Goal: Information Seeking & Learning: Learn about a topic

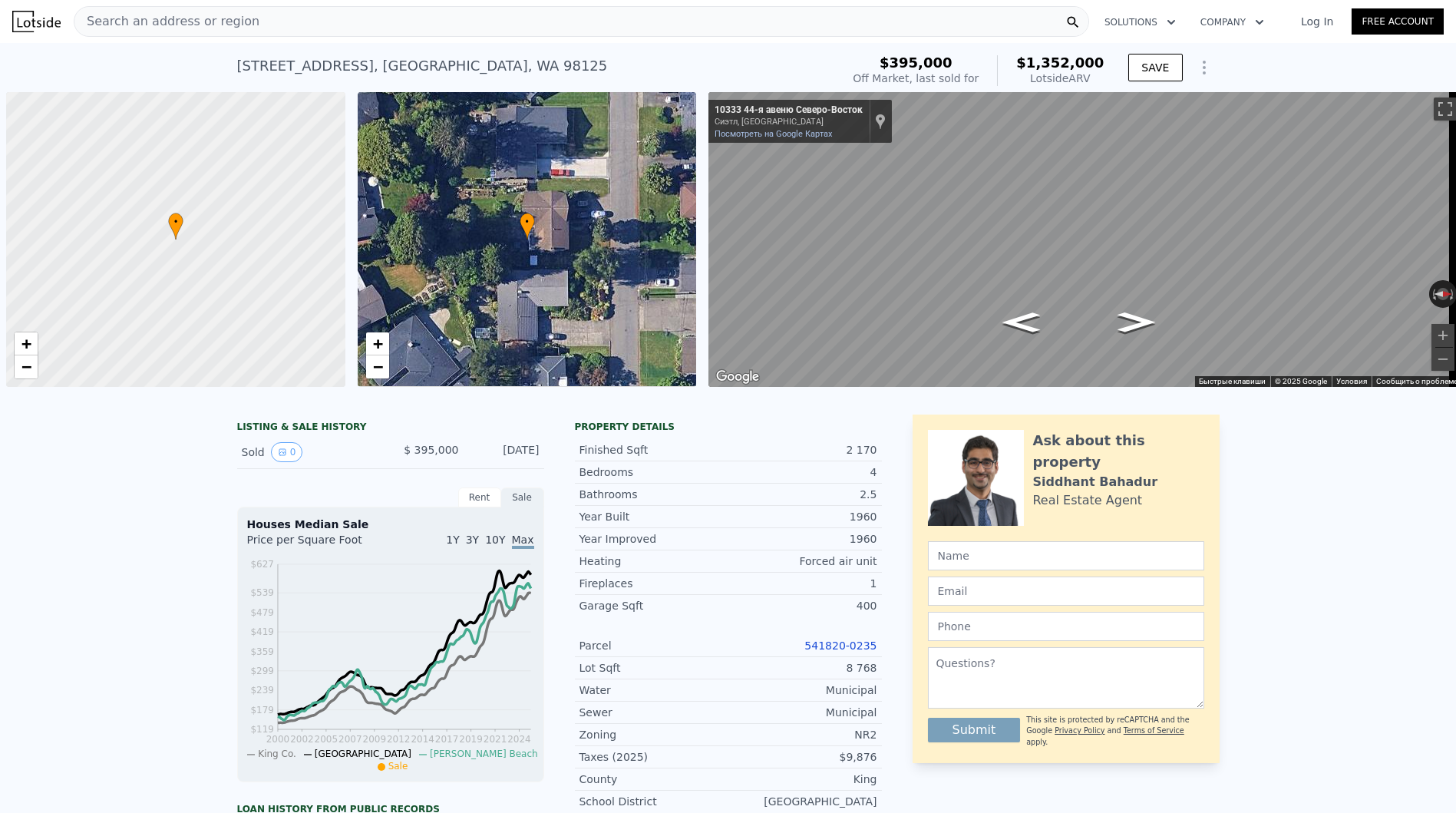
scroll to position [0, 6]
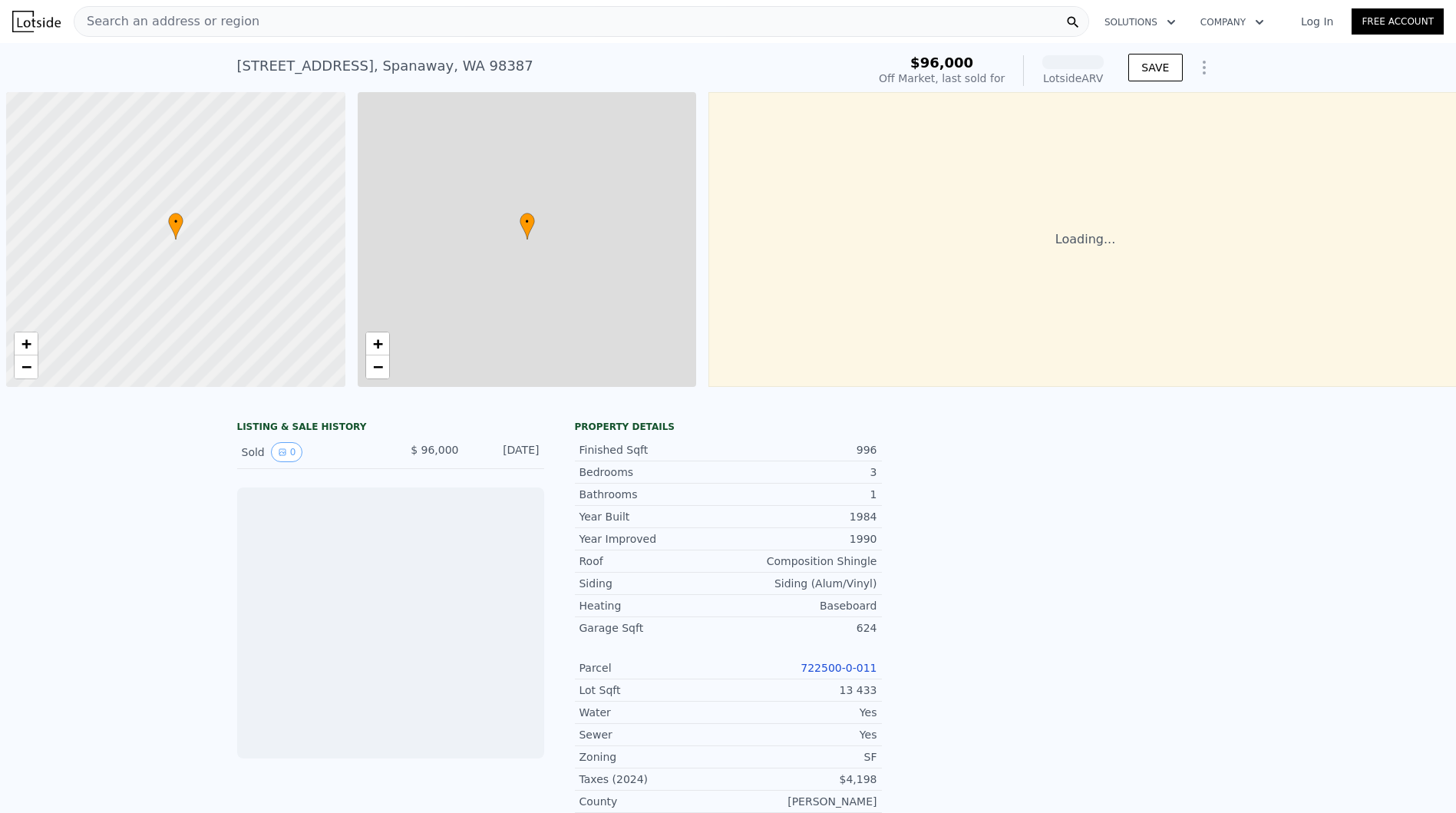
scroll to position [0, 6]
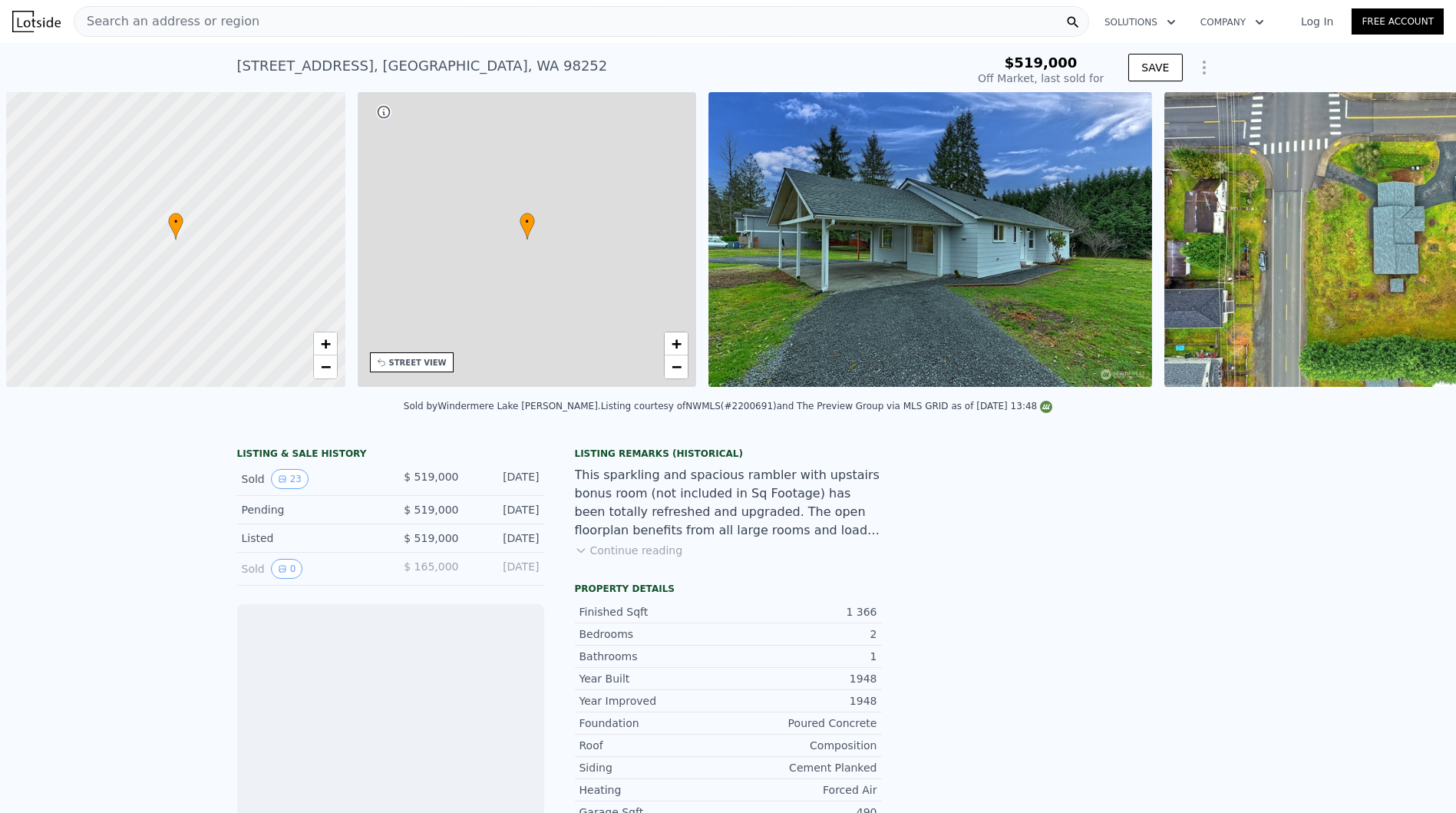
scroll to position [0, 6]
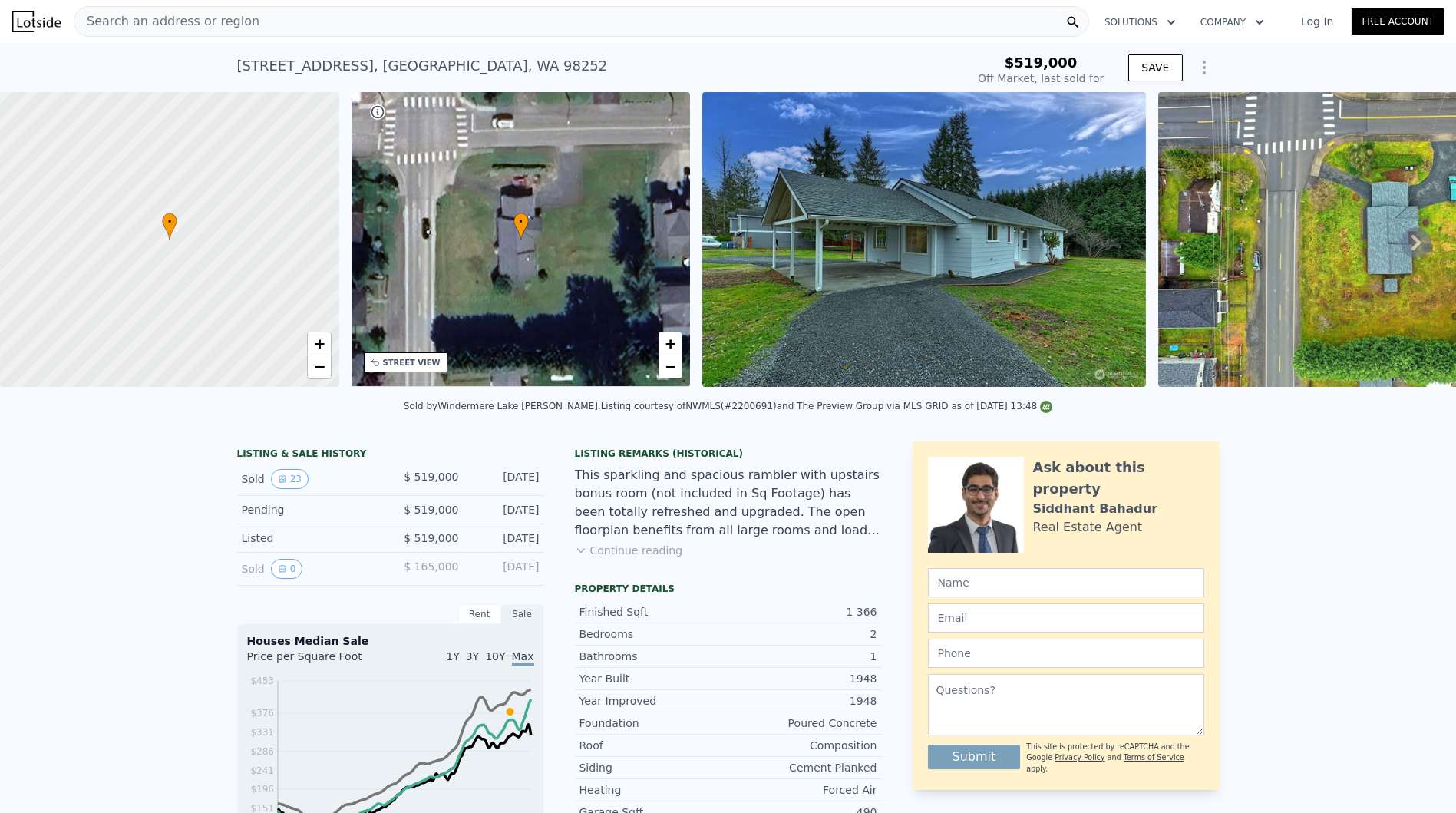
type input "$ 523,000"
type input "-$ 67,920"
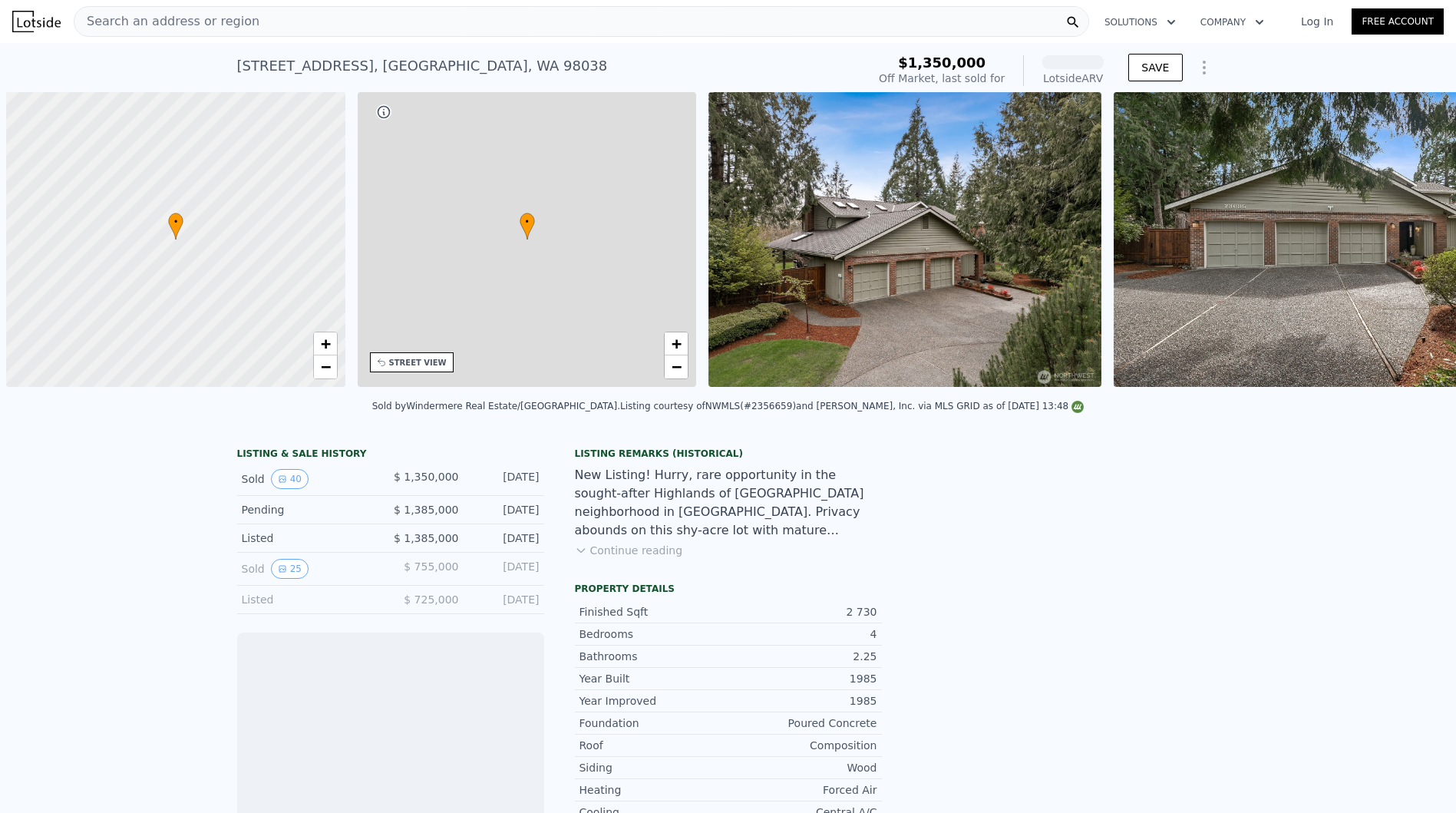
scroll to position [0, 6]
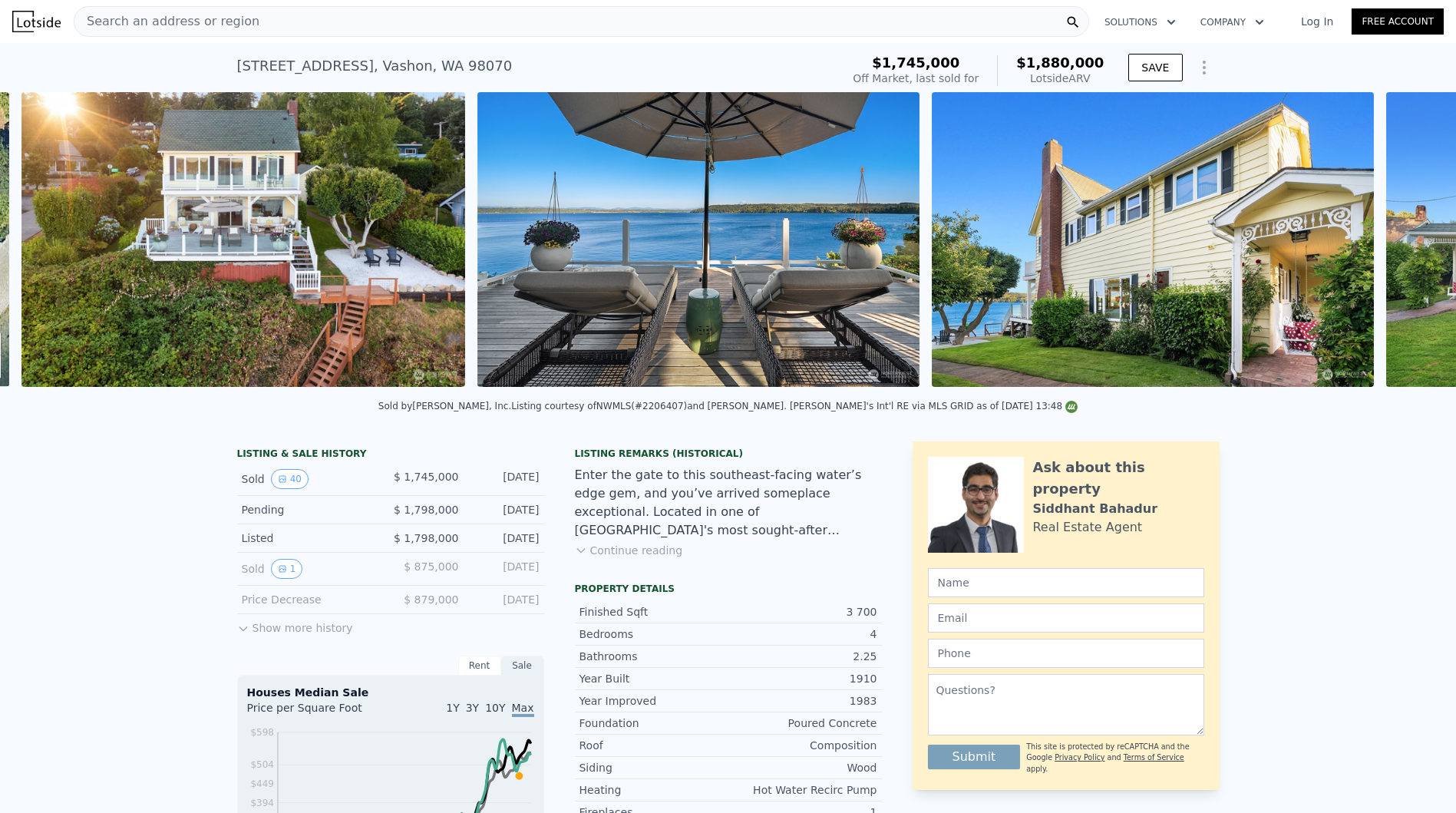
scroll to position [0, 702]
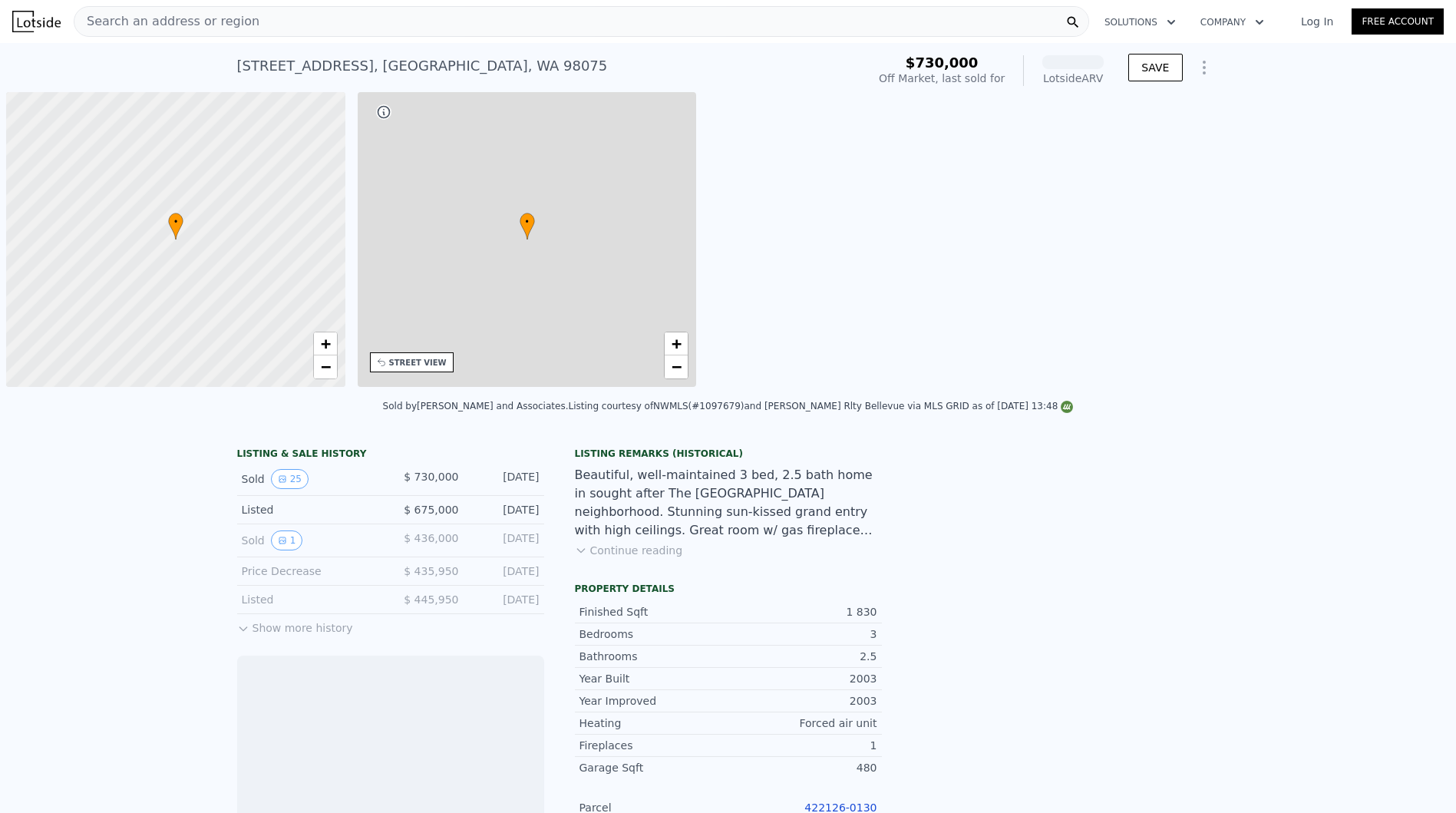
scroll to position [0, 6]
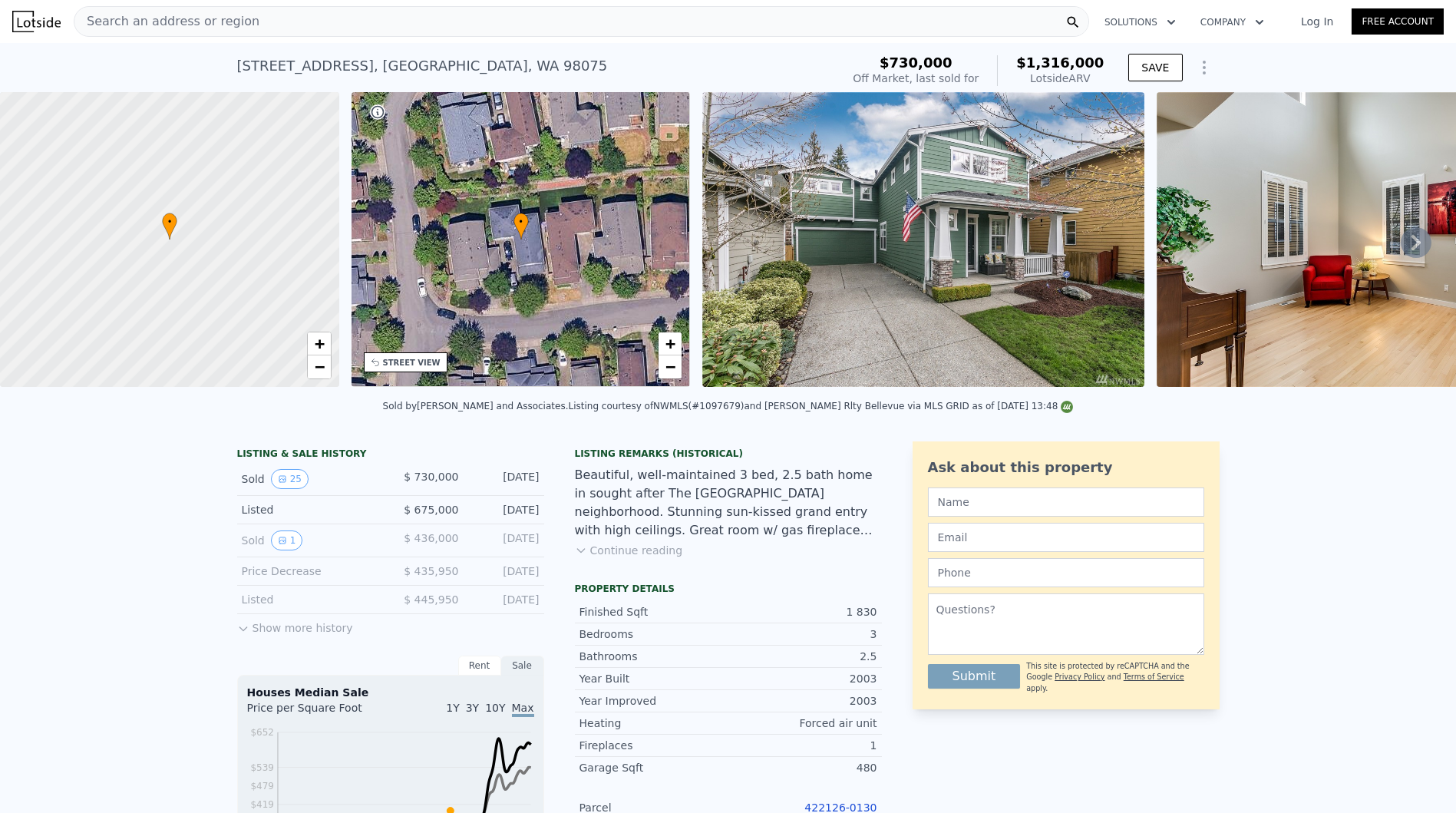
click at [545, 59] on div "24022 SE 21st St , King County , WA 98075 Sold Jun 2017 for $730k (~ARV $1.316m…" at bounding box center [536, 70] width 598 height 43
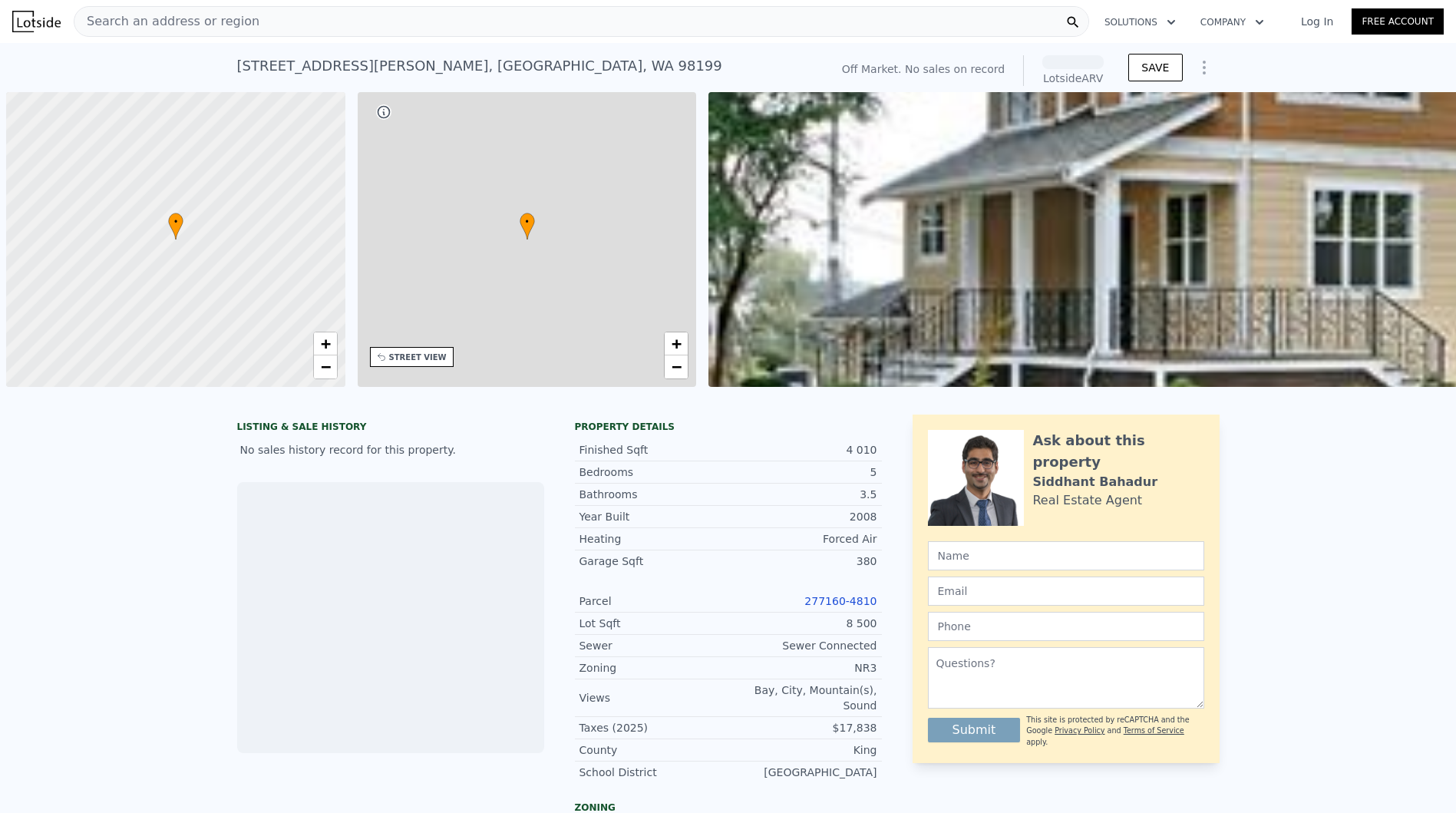
scroll to position [0, 6]
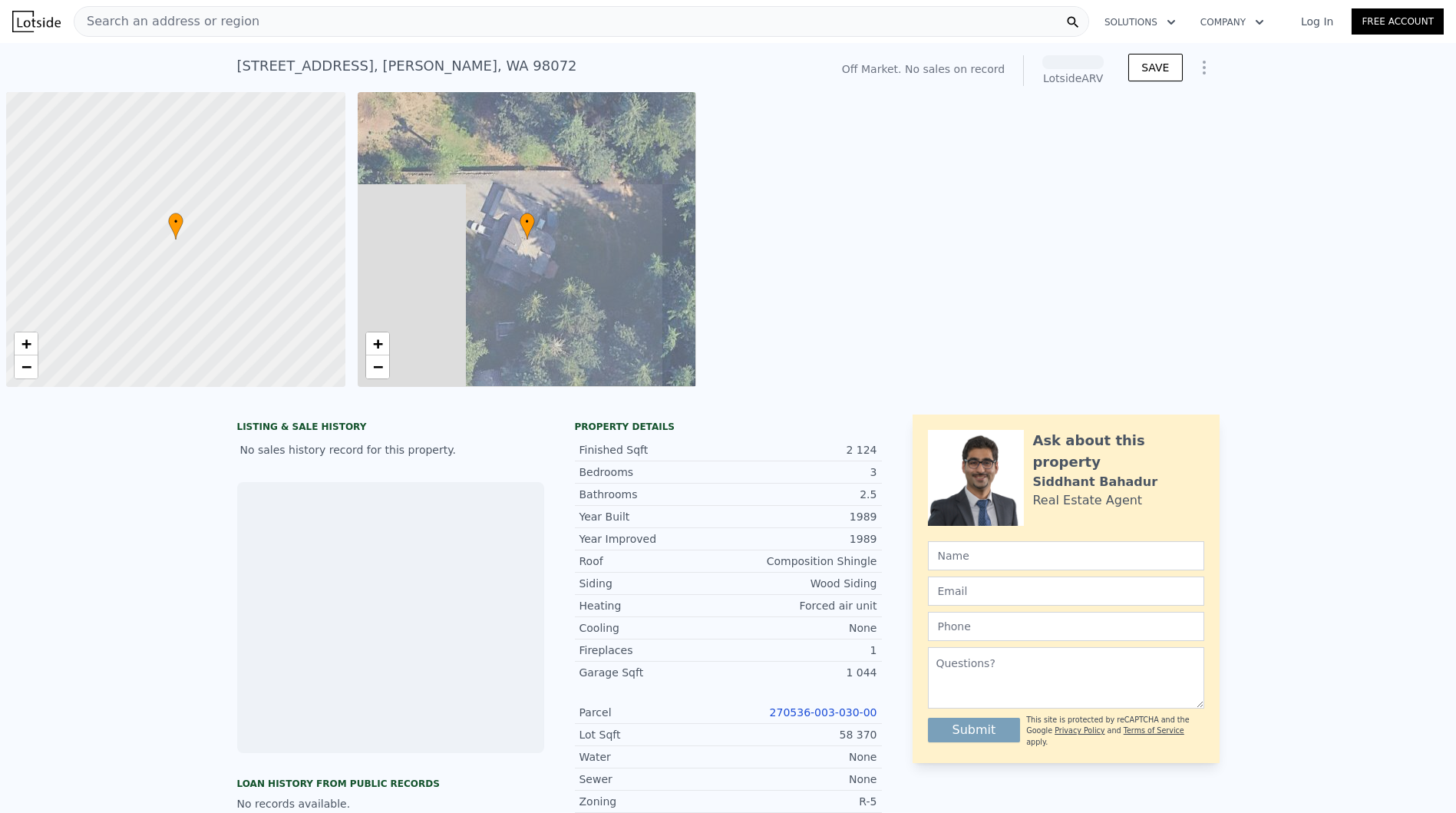
scroll to position [0, 6]
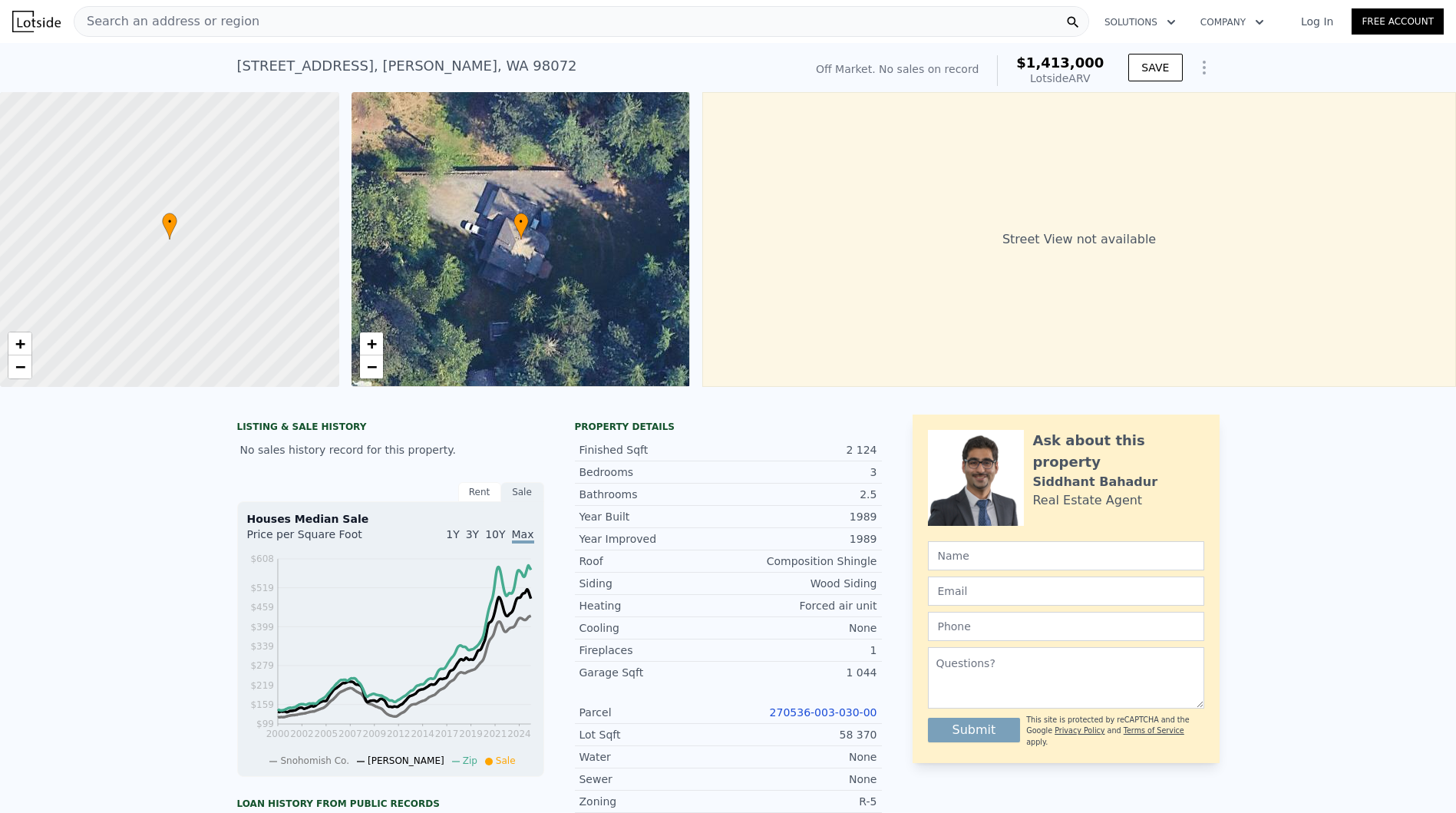
click at [700, 52] on div "[STREET_ADDRESS][PERSON_NAME] No sales on record (~ARV $1.413m )" at bounding box center [517, 70] width 561 height 43
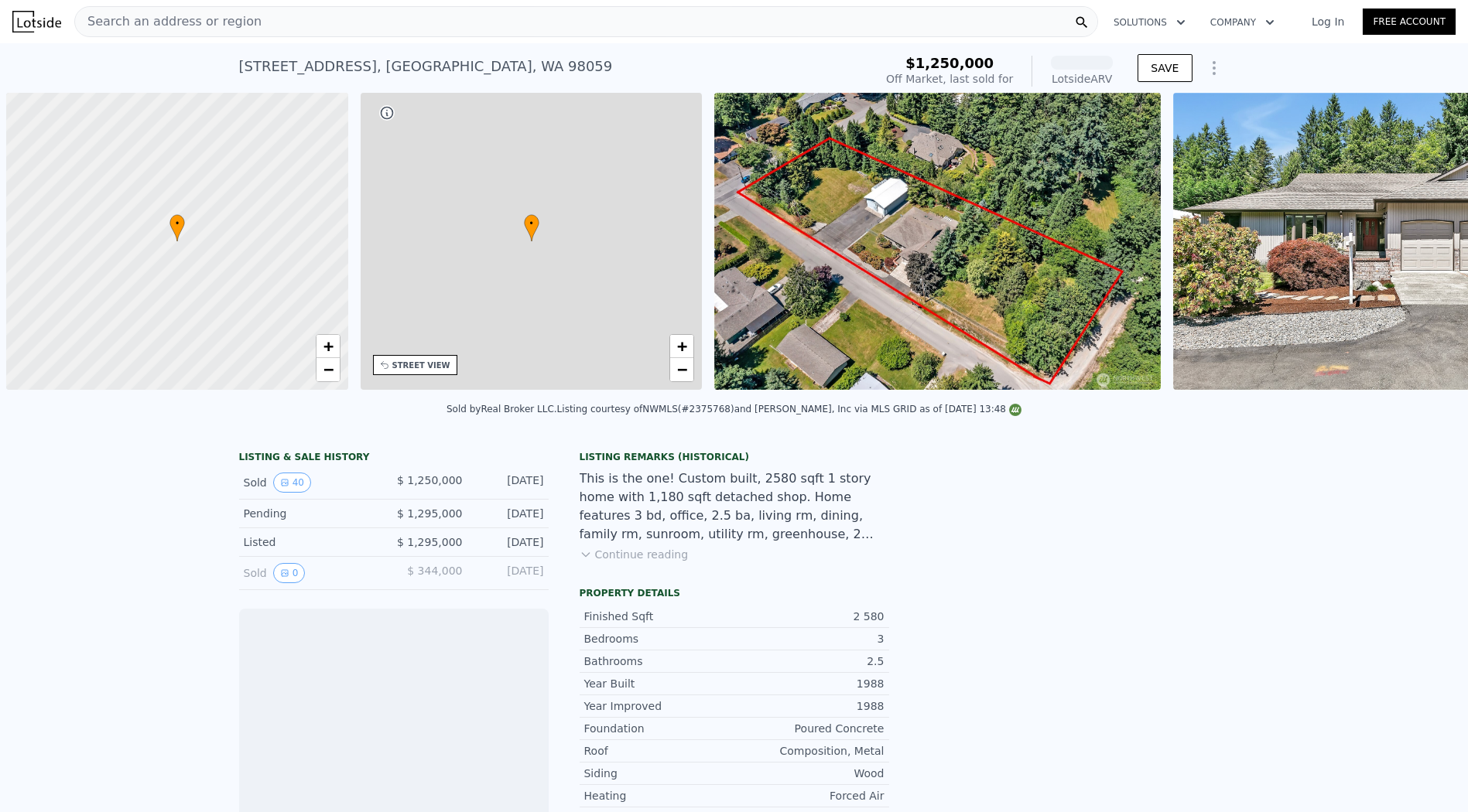
scroll to position [0, 7]
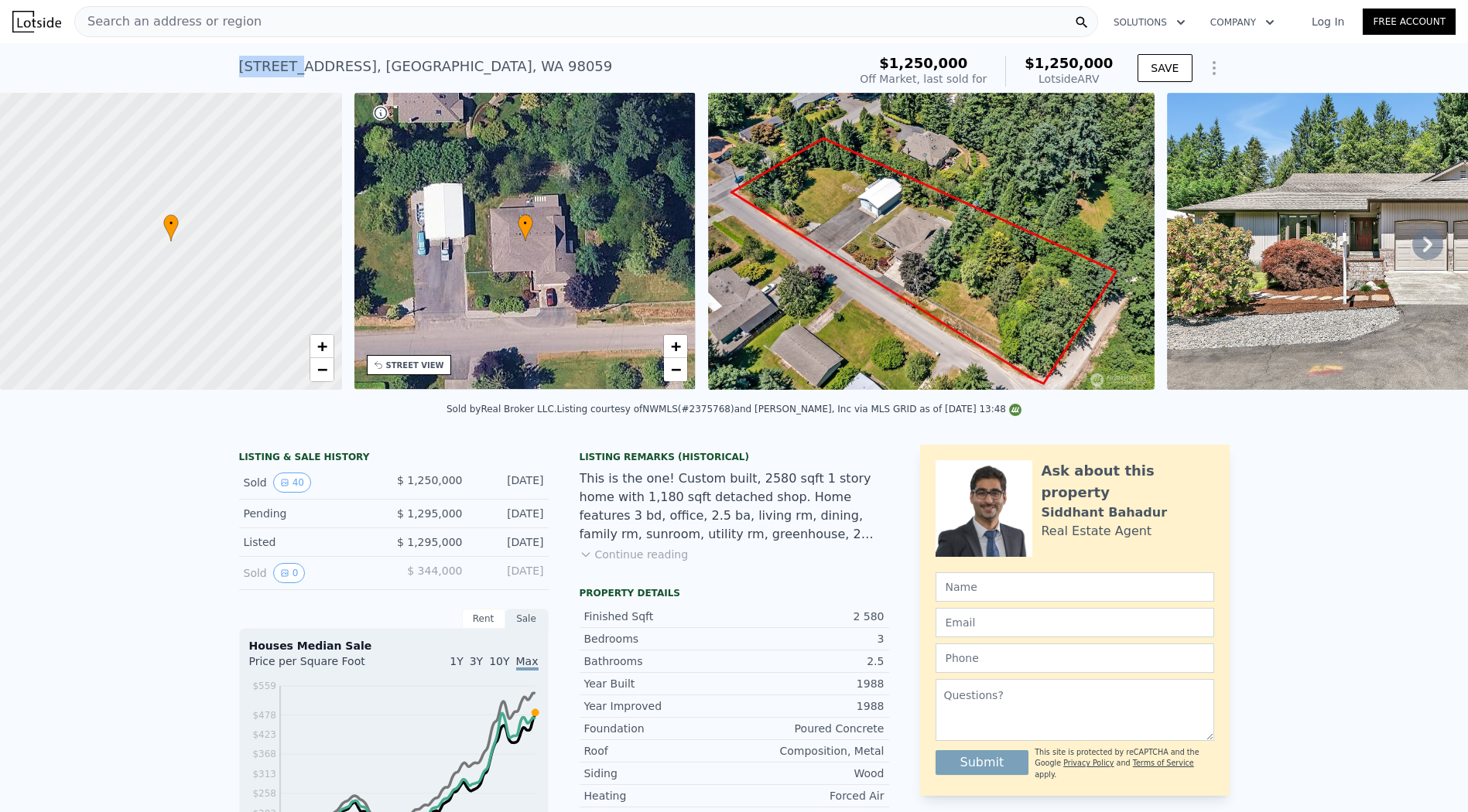
drag, startPoint x: 232, startPoint y: 66, endPoint x: 287, endPoint y: 72, distance: 55.3
click at [287, 72] on div "18322 SE 140th St , East Renton Highlands , WA 98059" at bounding box center [425, 66] width 374 height 22
copy div "18322 SE"
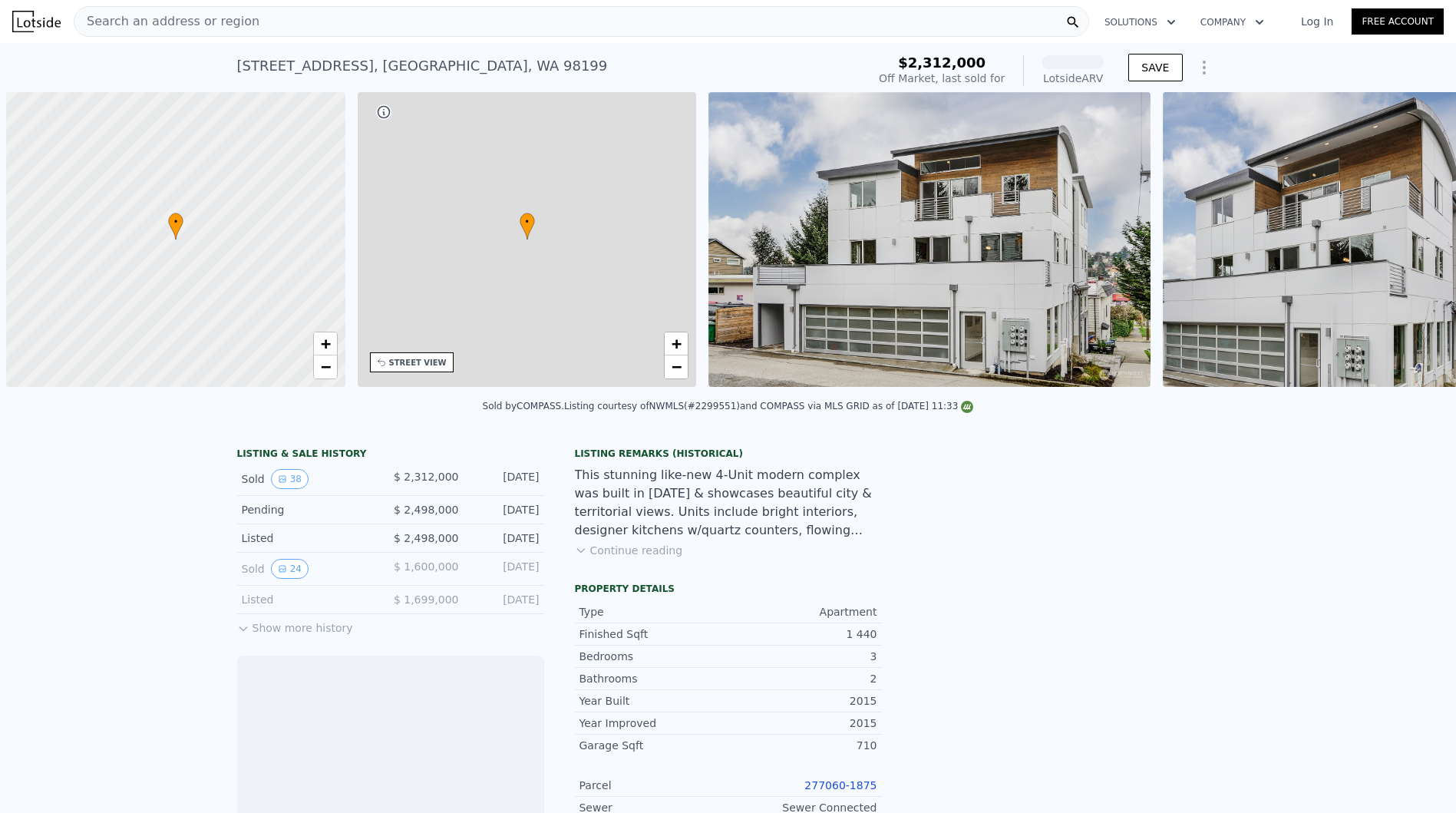
scroll to position [0, 6]
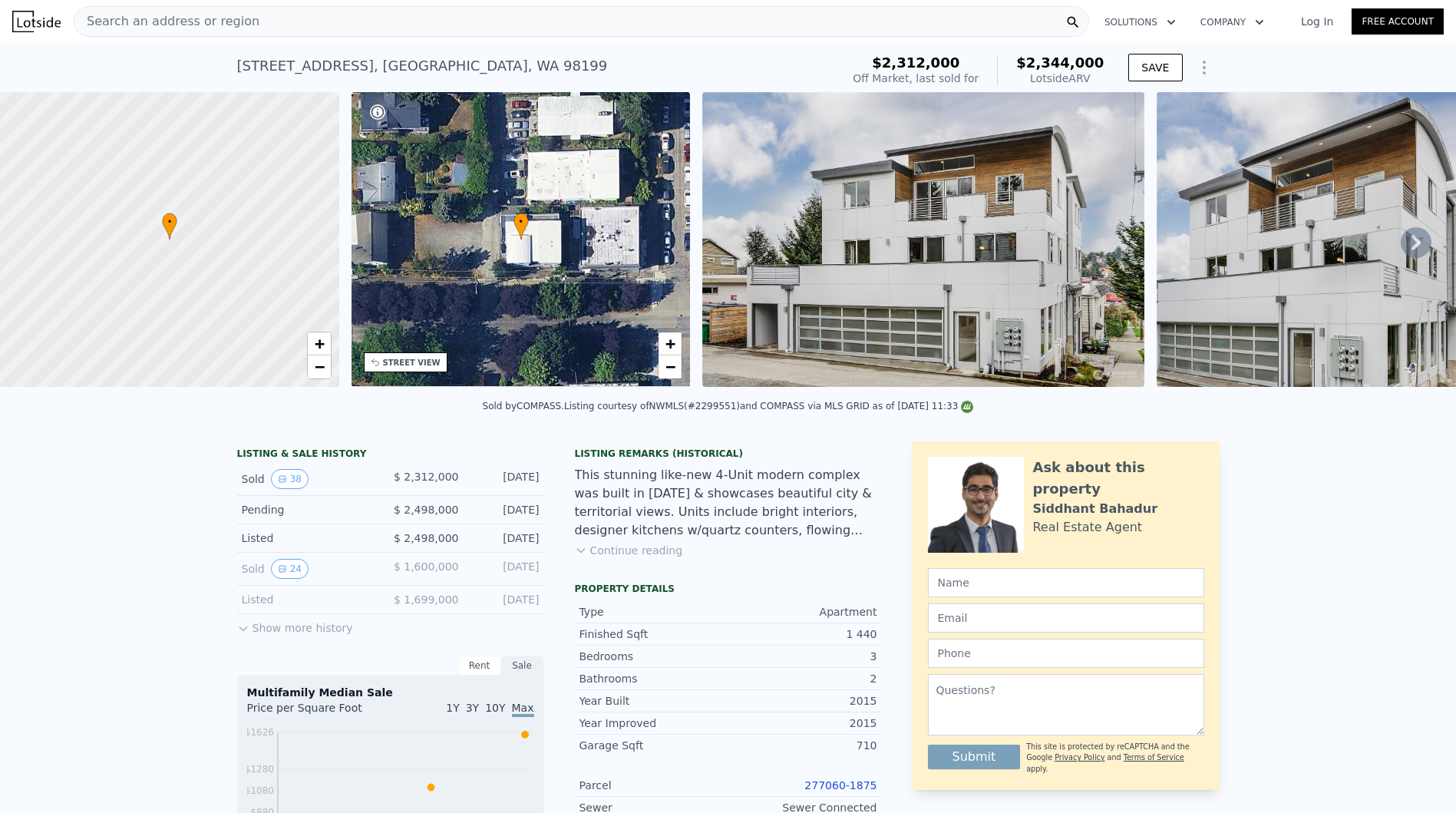
click at [416, 361] on div "STREET VIEW" at bounding box center [411, 363] width 57 height 11
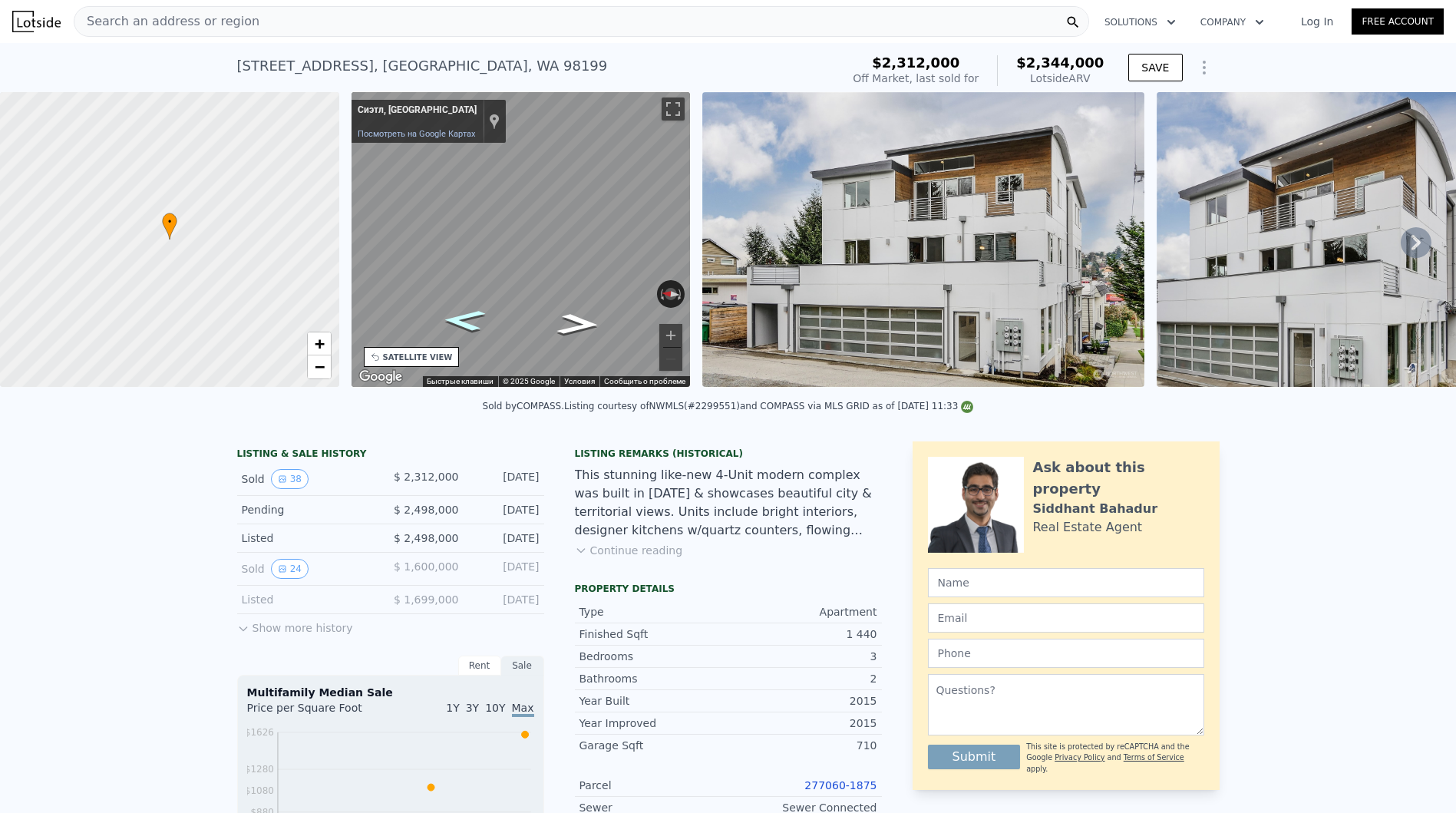
click at [466, 310] on icon "На север" at bounding box center [464, 320] width 79 height 32
click at [663, 328] on button "Увеличить" at bounding box center [671, 335] width 23 height 23
click at [545, 267] on div "Карта" at bounding box center [521, 239] width 339 height 295
click at [465, 290] on icon "На север" at bounding box center [467, 294] width 97 height 41
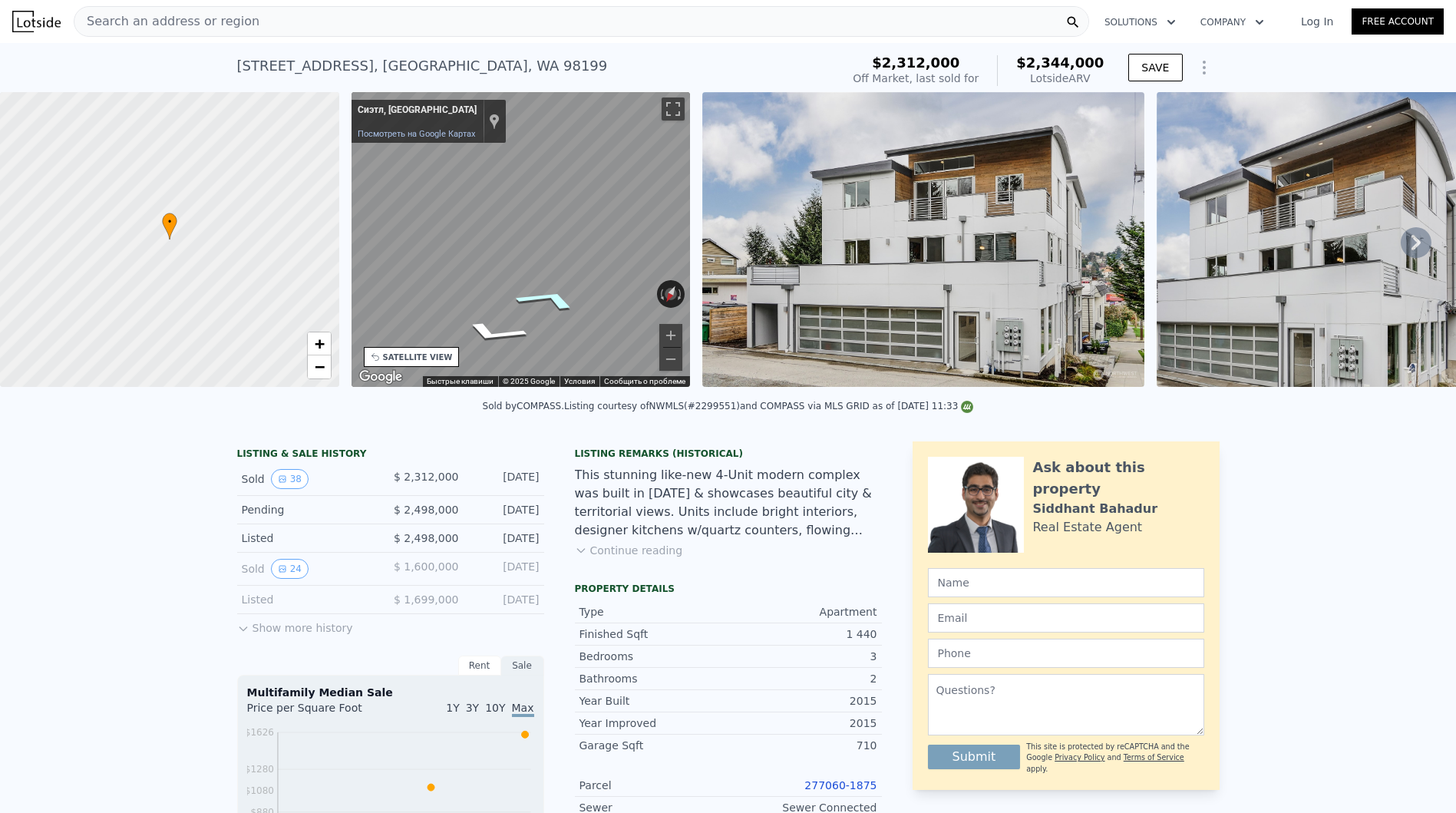
click at [557, 297] on icon "На юг" at bounding box center [548, 299] width 114 height 34
click at [692, 145] on div "← Переместить влево → Переместить вправо ↑ Переместить вверх ↓ Переместить вниз…" at bounding box center [520, 242] width 351 height 300
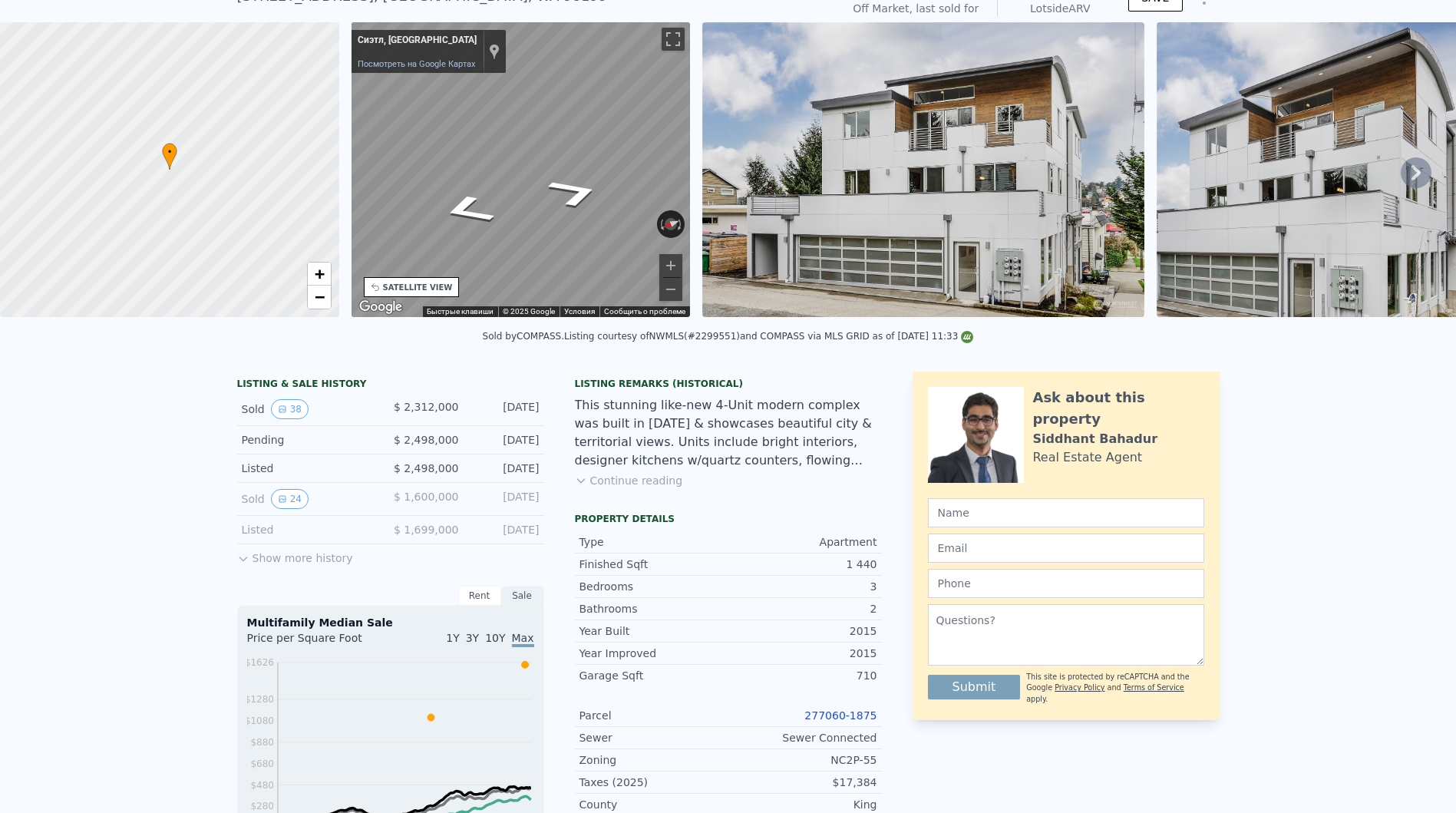
scroll to position [79, 0]
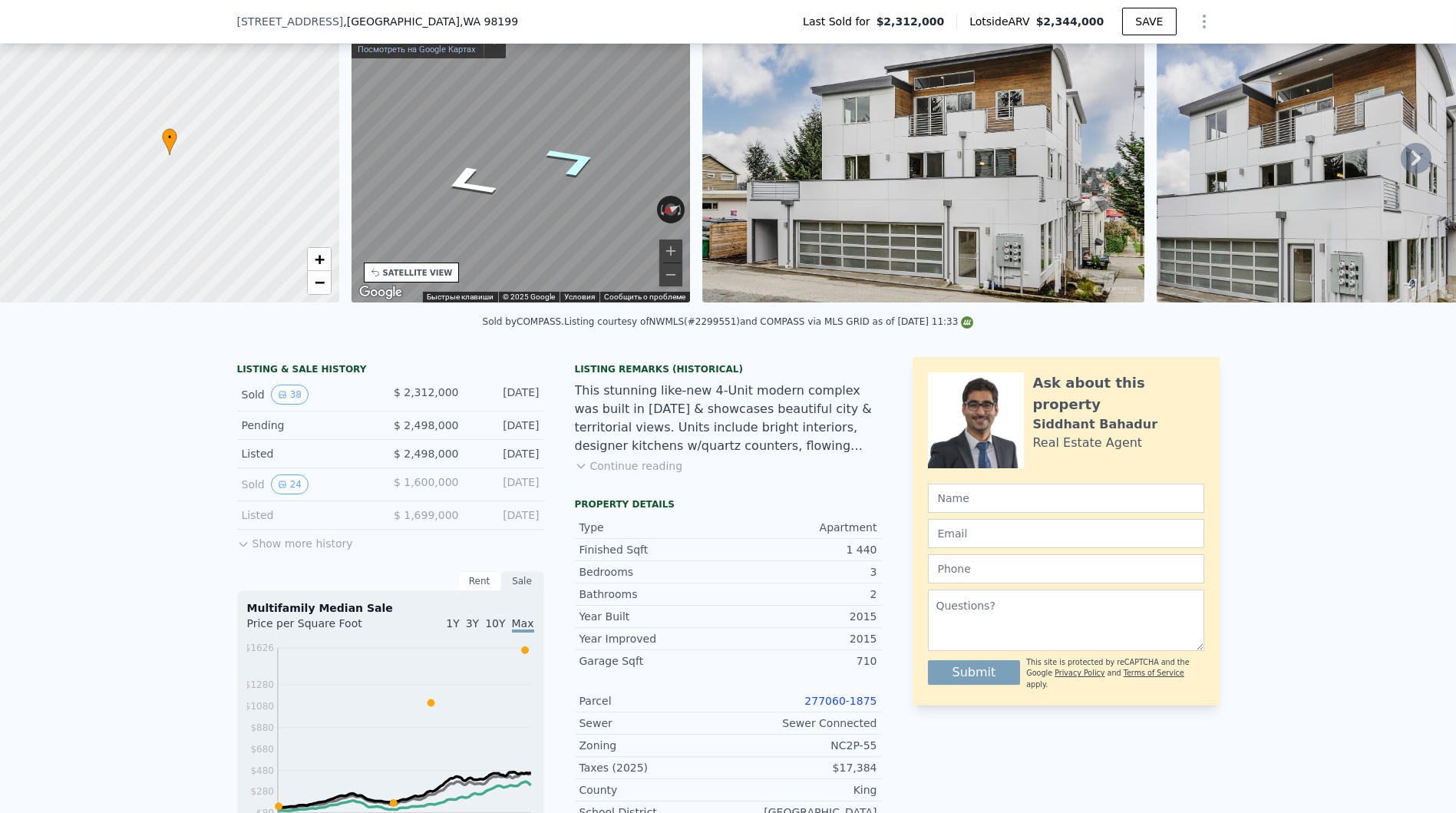
click at [566, 174] on div "Карта" at bounding box center [521, 154] width 339 height 295
click at [672, 268] on button "Уменьшить" at bounding box center [671, 275] width 23 height 23
click at [478, 234] on icon "На север" at bounding box center [467, 238] width 98 height 36
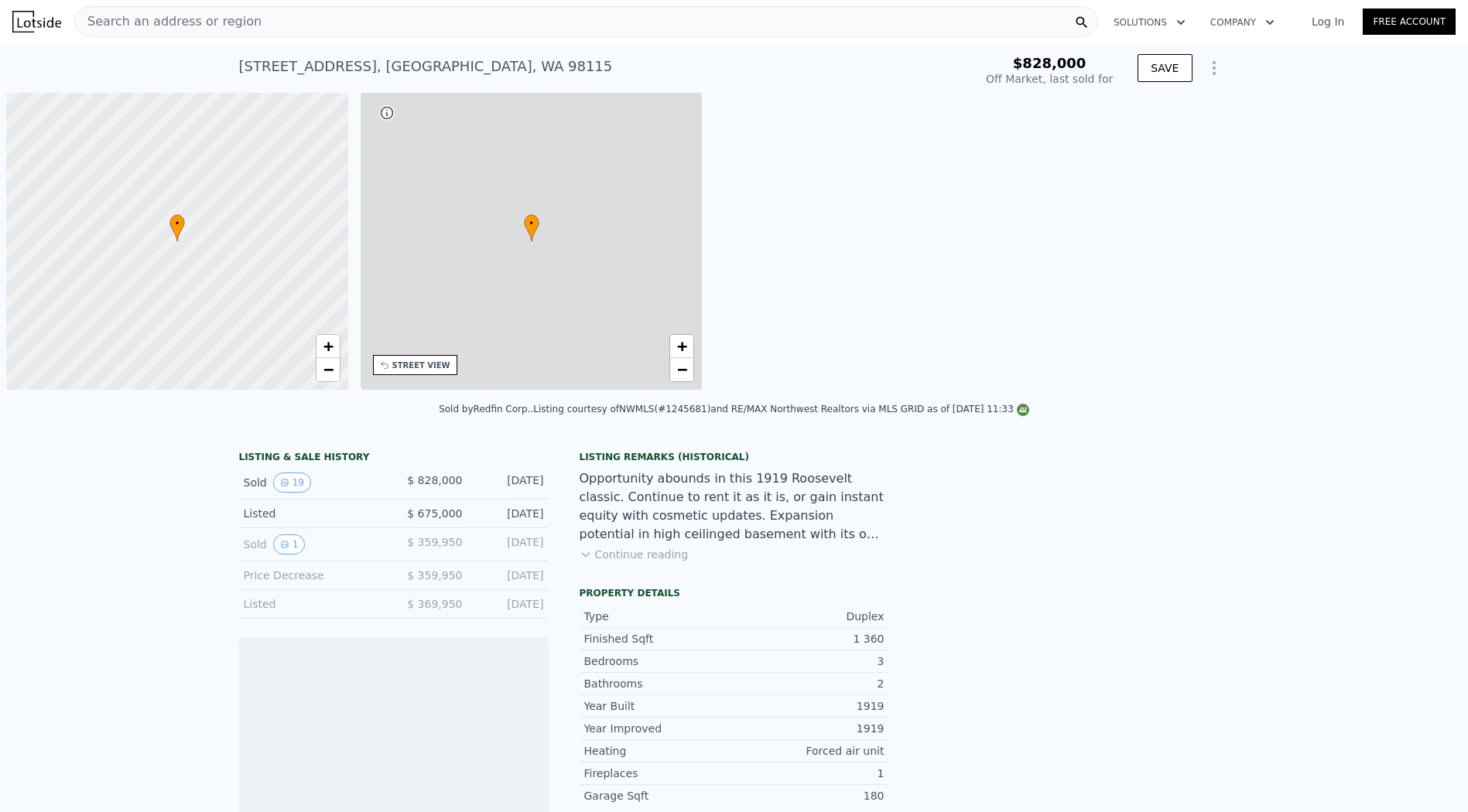
scroll to position [0, 7]
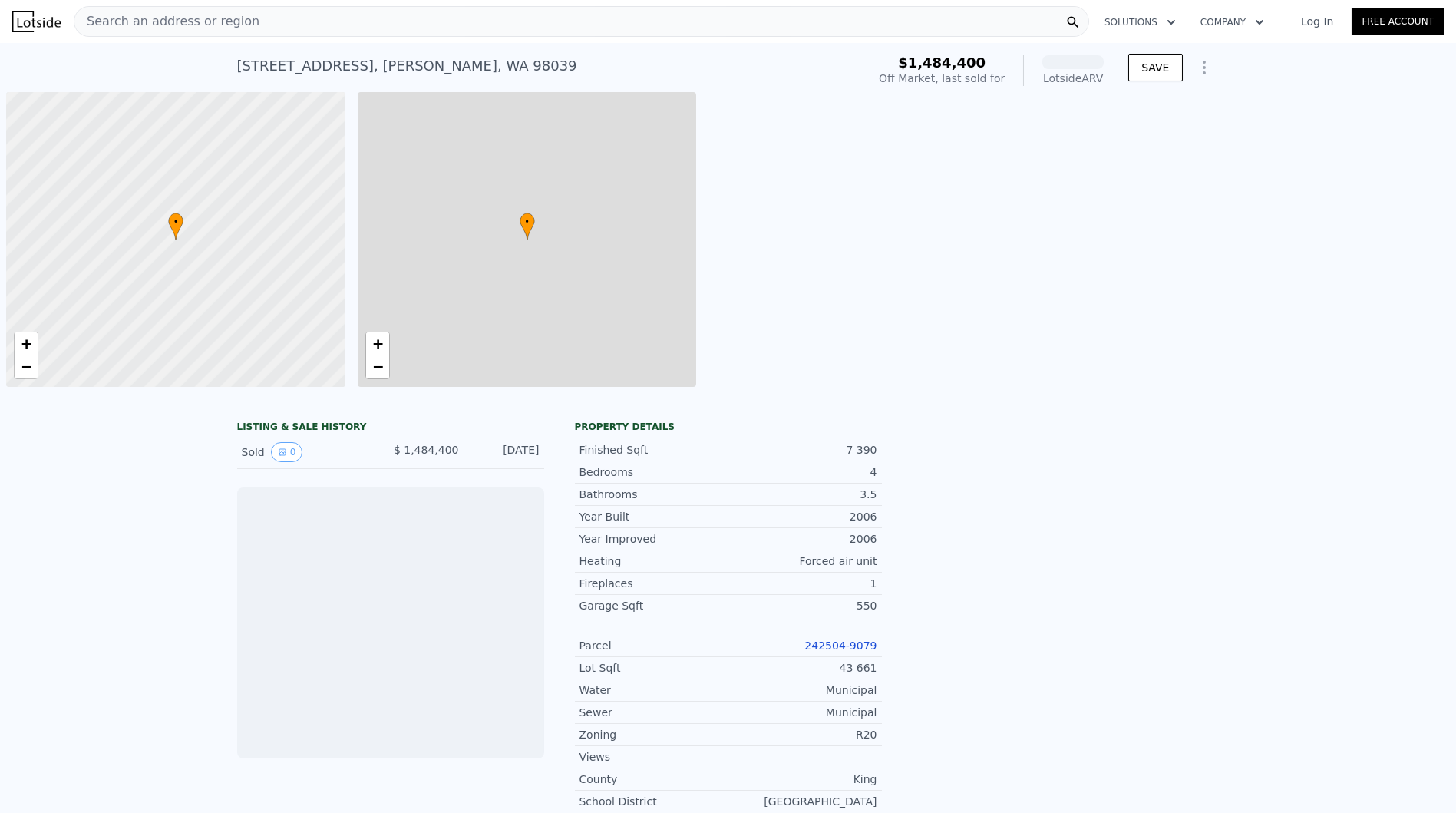
scroll to position [0, 6]
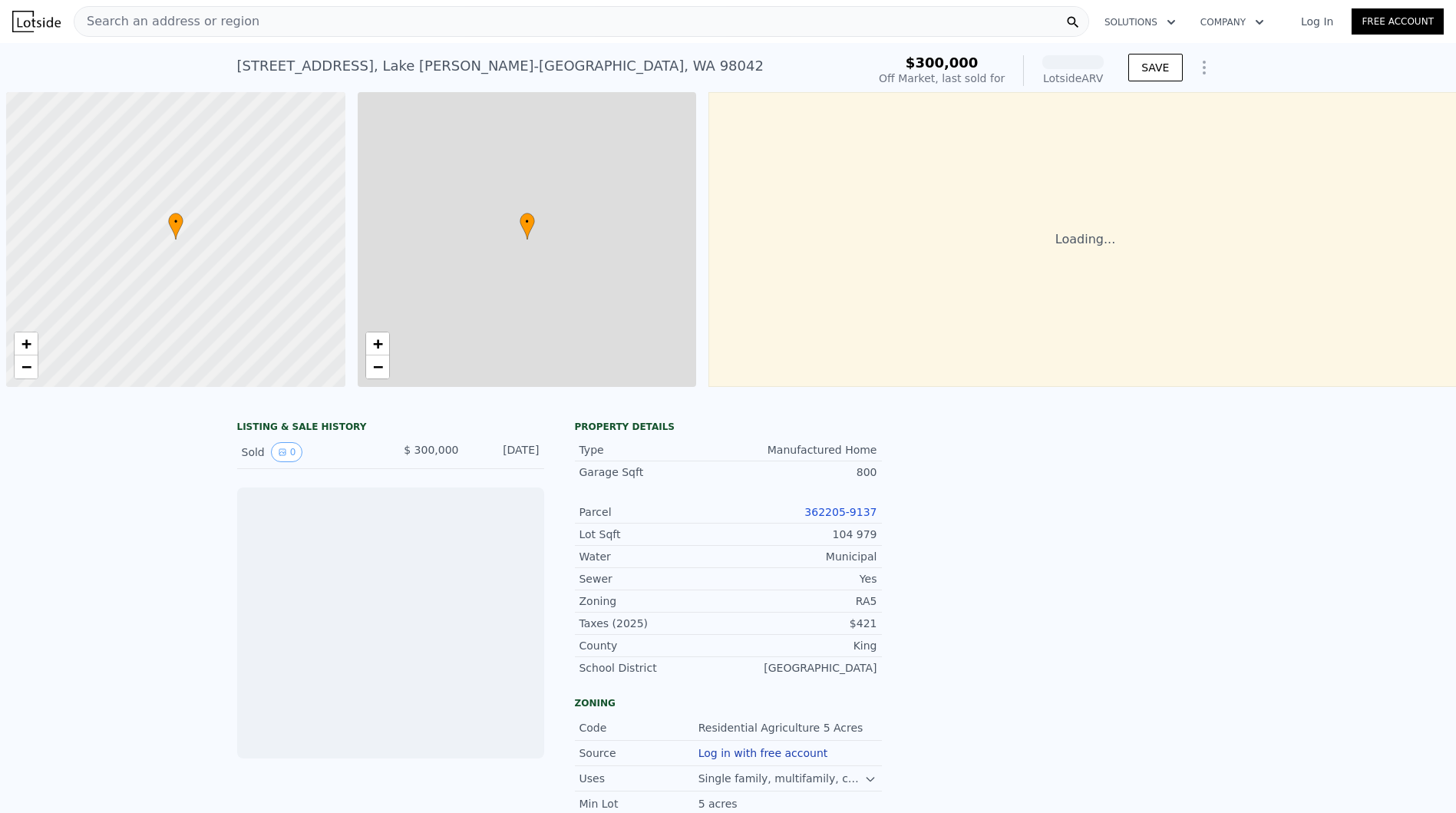
scroll to position [0, 6]
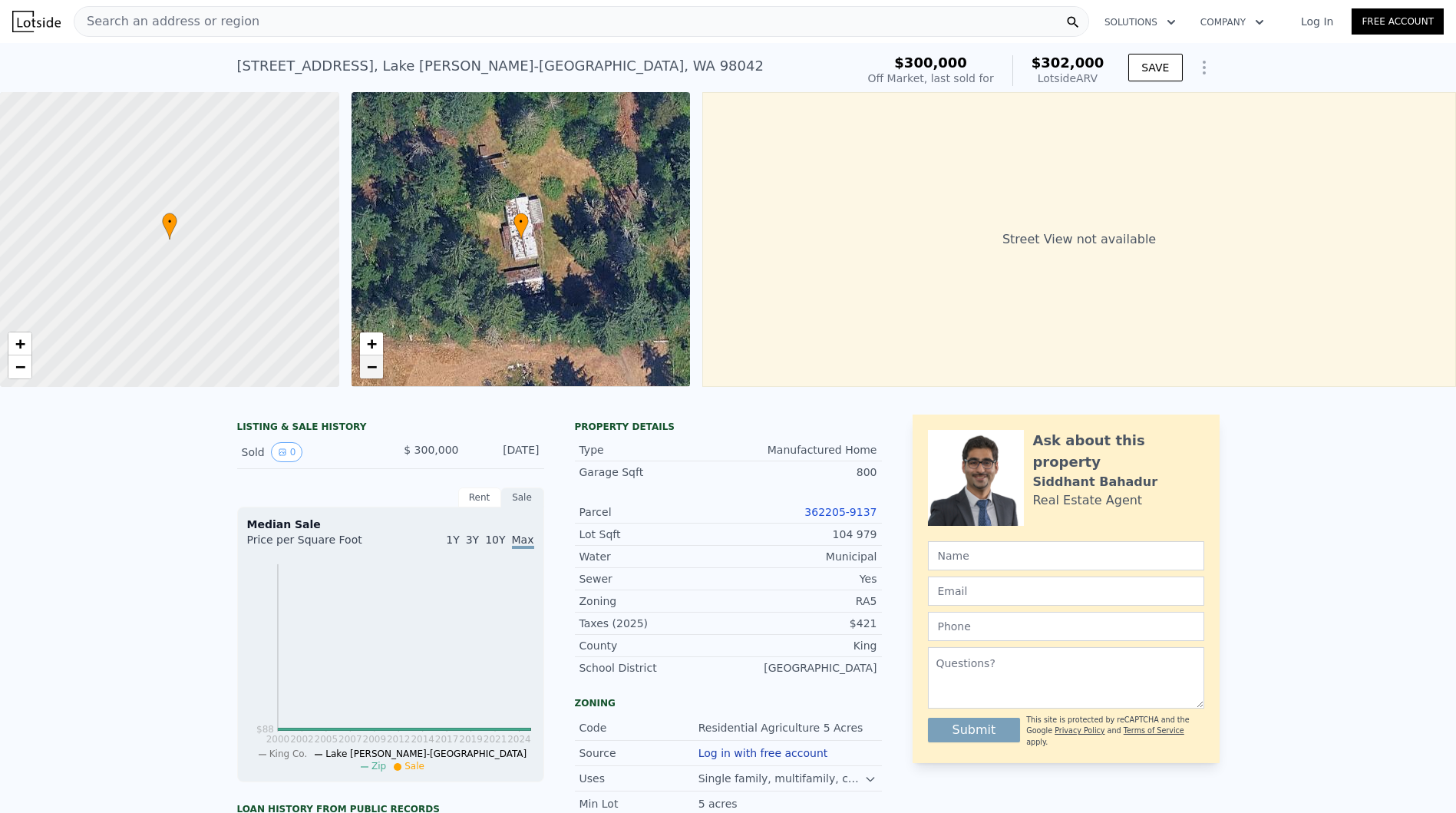
click at [380, 359] on link "−" at bounding box center [371, 367] width 23 height 23
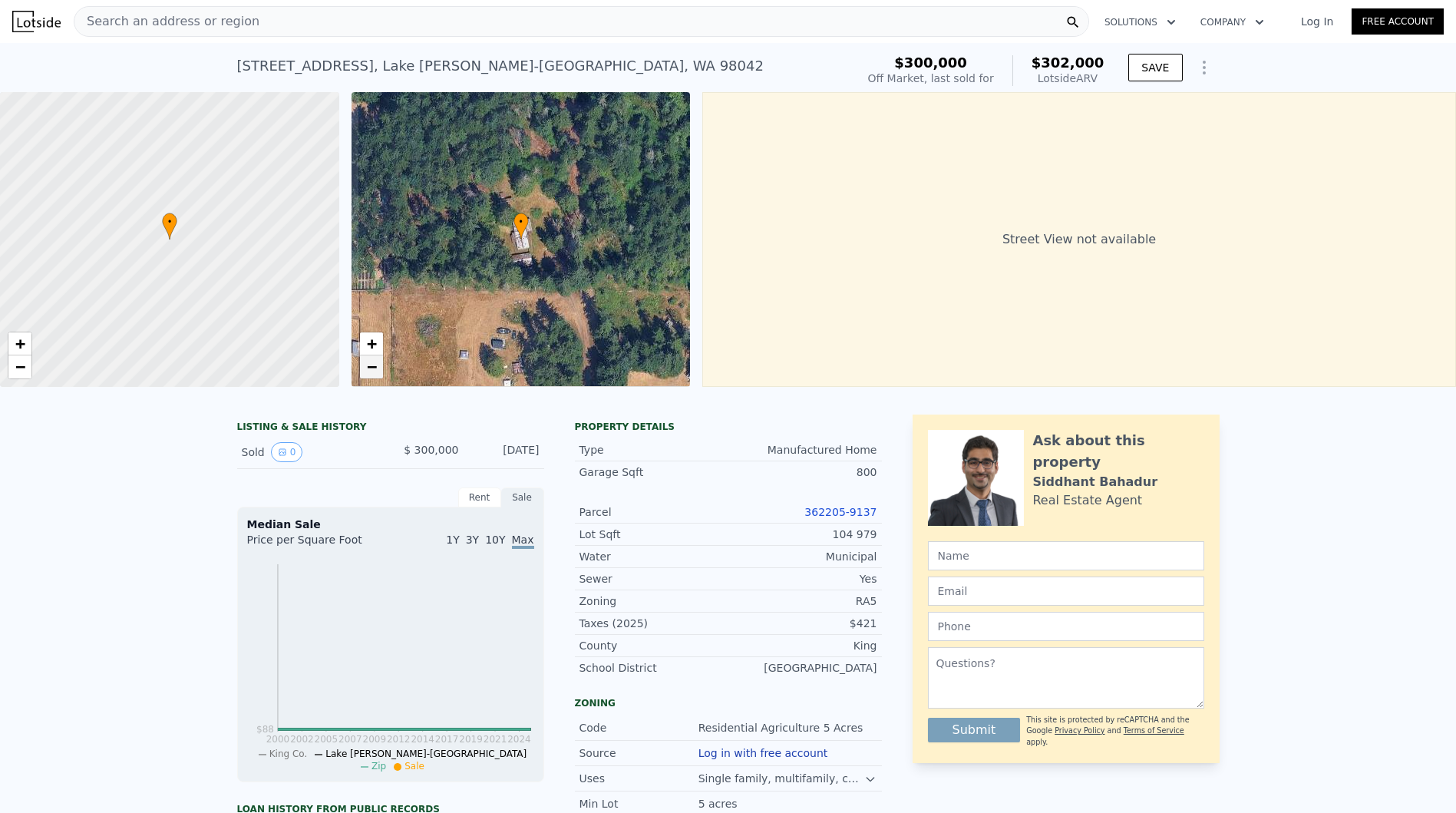
click at [377, 360] on link "−" at bounding box center [371, 367] width 23 height 23
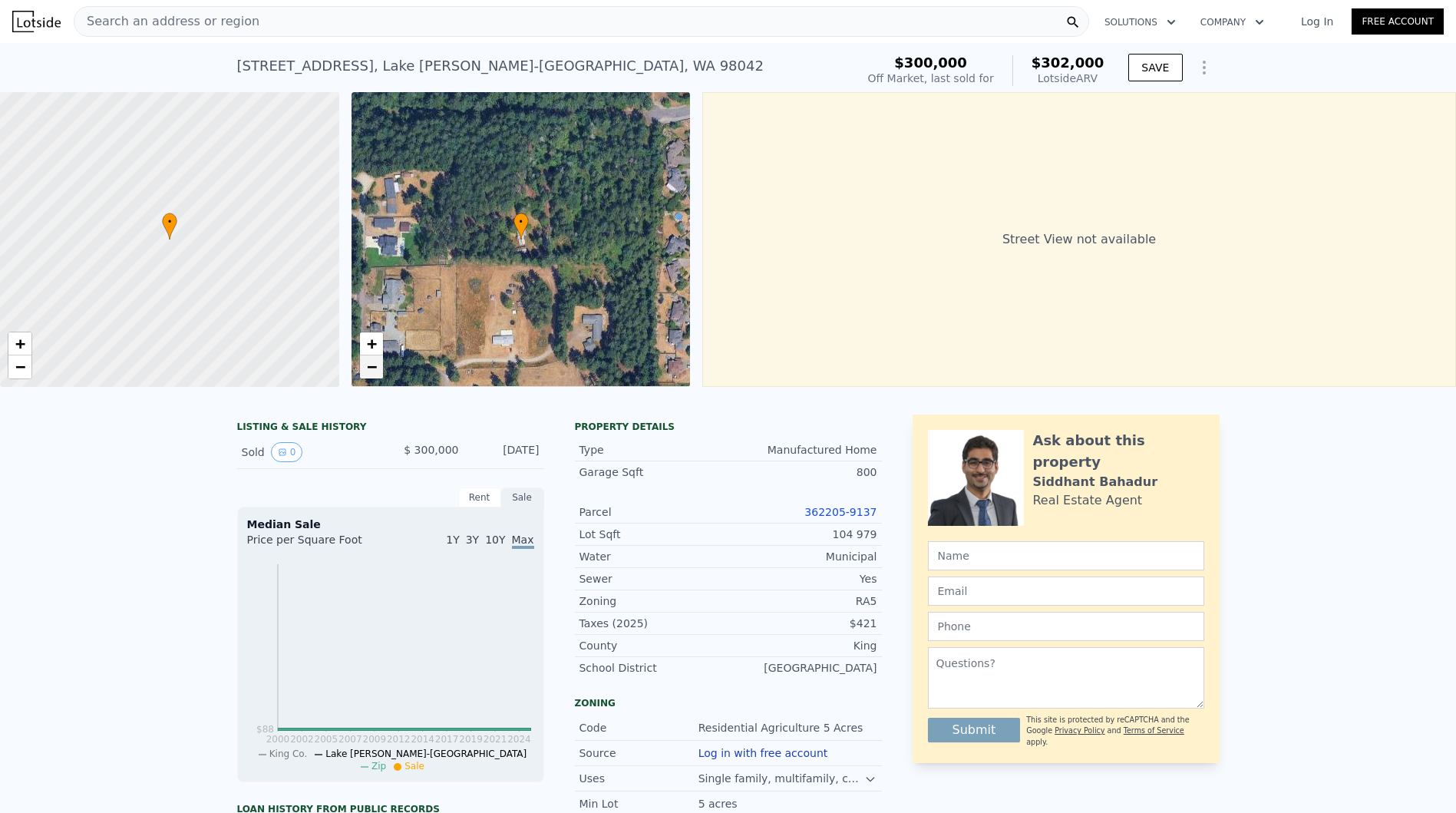
click at [377, 360] on link "−" at bounding box center [371, 367] width 23 height 23
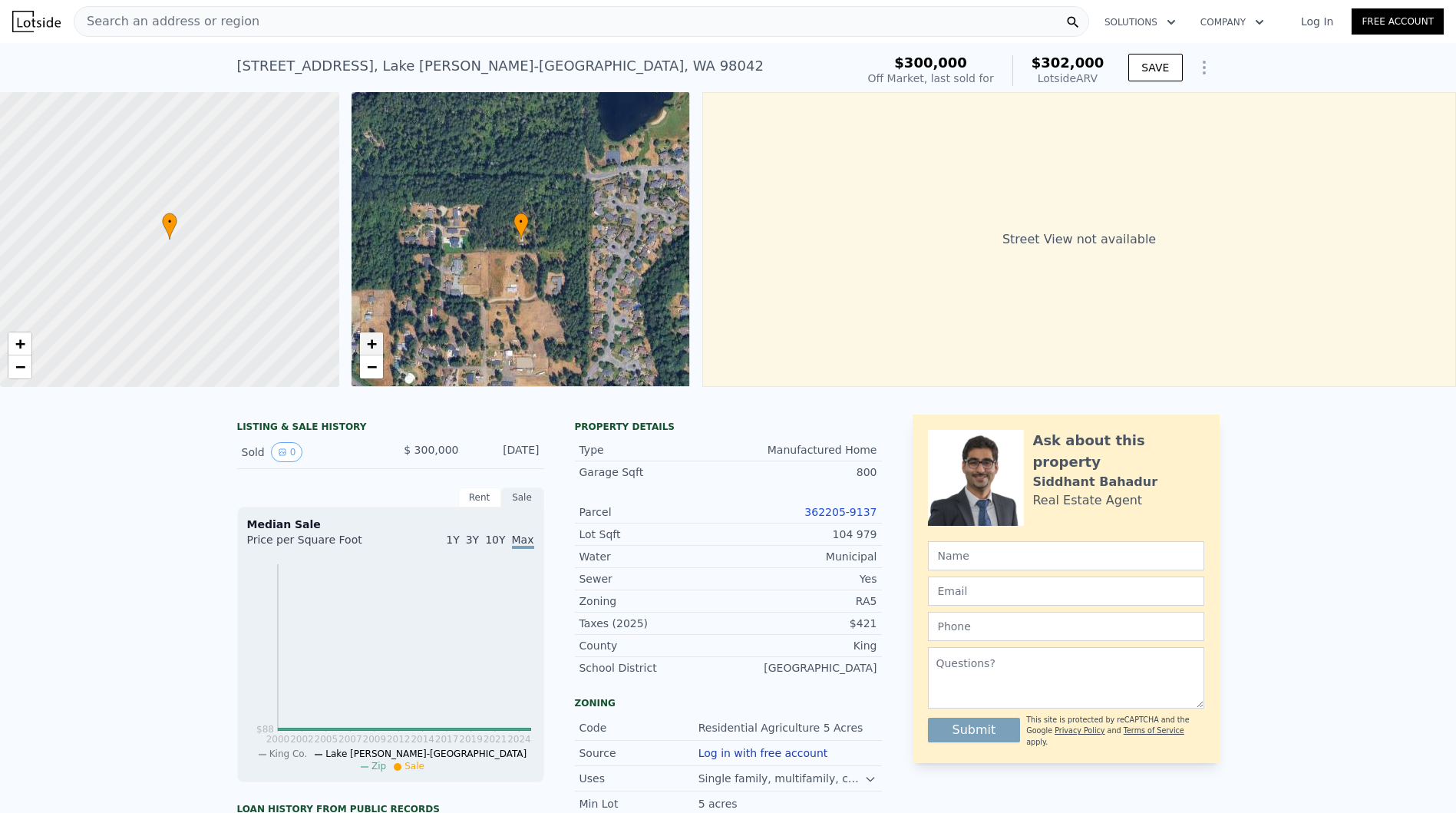
click at [368, 342] on span "+" at bounding box center [371, 343] width 10 height 19
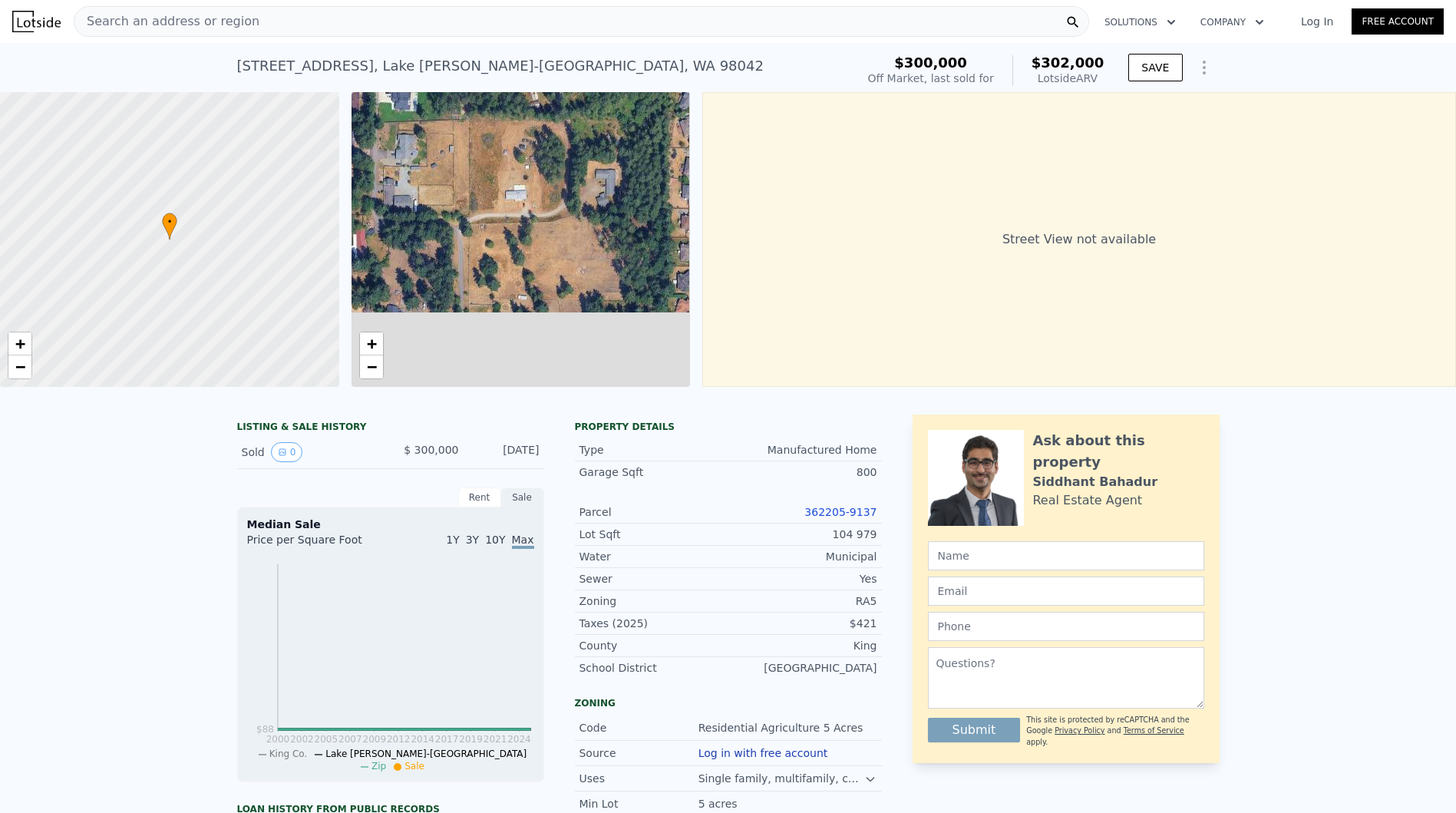
drag, startPoint x: 532, startPoint y: 345, endPoint x: 545, endPoint y: 183, distance: 162.5
click at [545, 184] on div "• + −" at bounding box center [521, 239] width 339 height 295
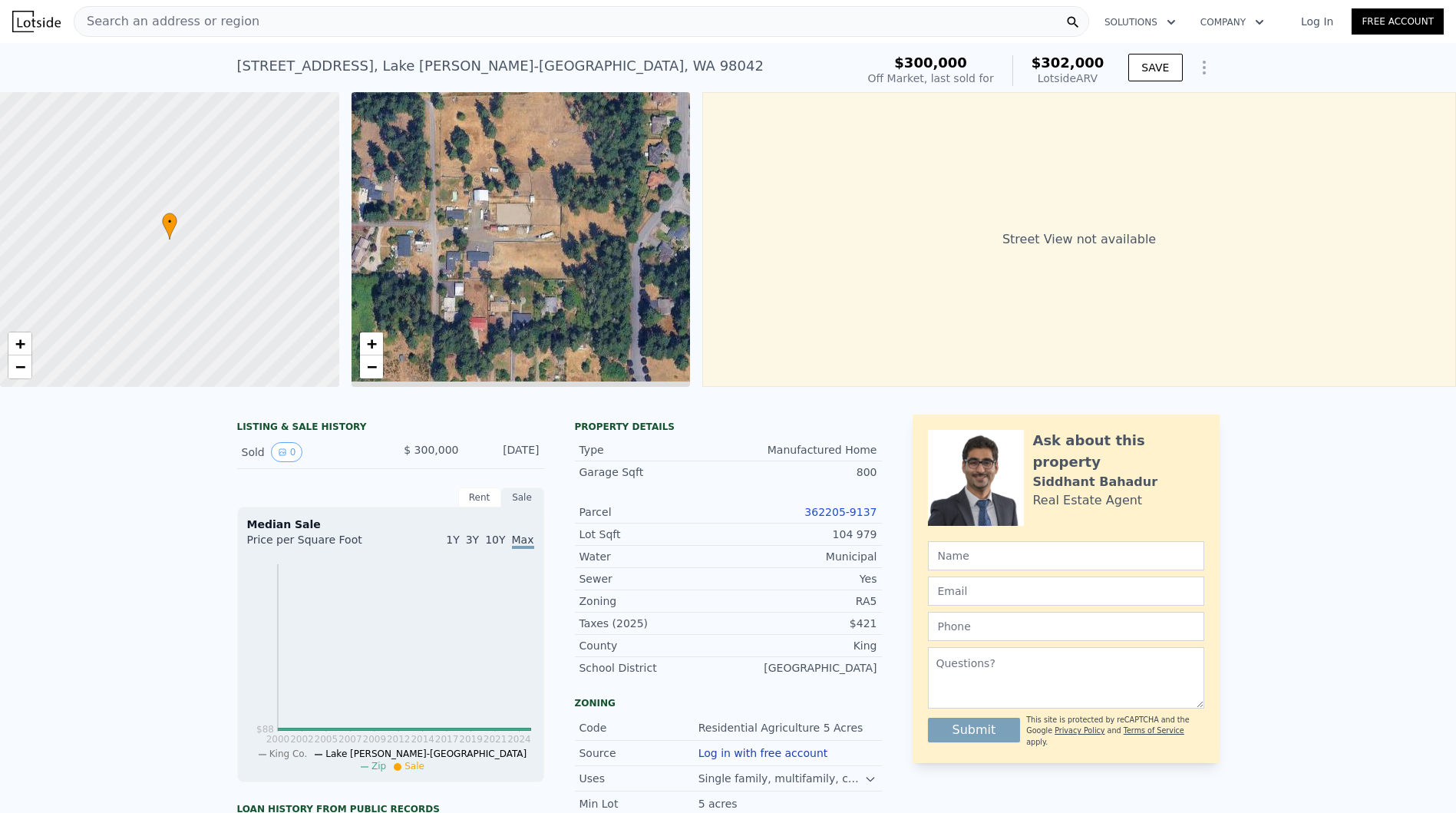
drag, startPoint x: 553, startPoint y: 274, endPoint x: 524, endPoint y: 181, distance: 97.4
click at [524, 181] on div "• + −" at bounding box center [521, 239] width 339 height 295
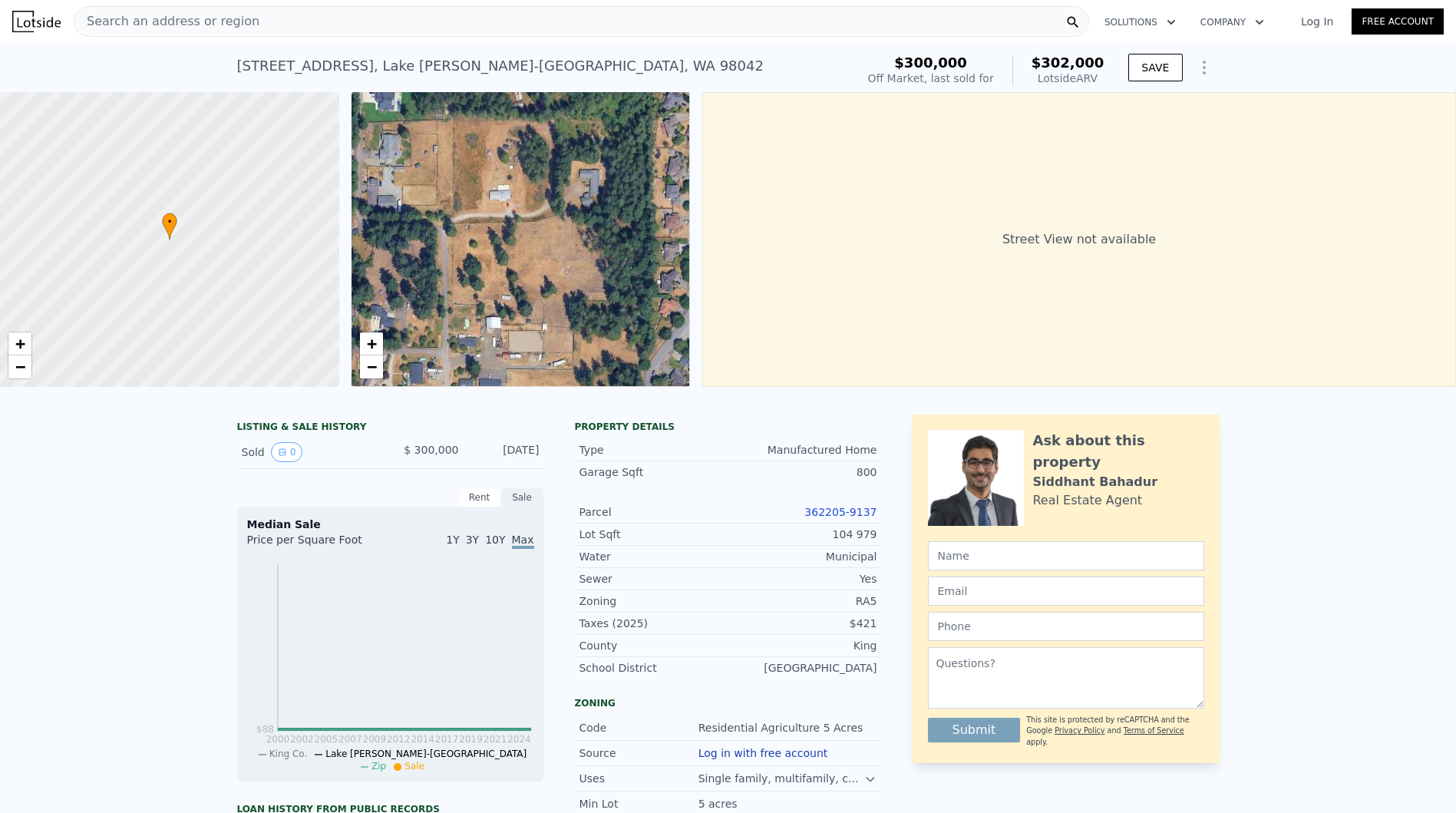
drag, startPoint x: 499, startPoint y: 190, endPoint x: 515, endPoint y: 328, distance: 138.9
click at [515, 328] on div "• + −" at bounding box center [521, 239] width 339 height 295
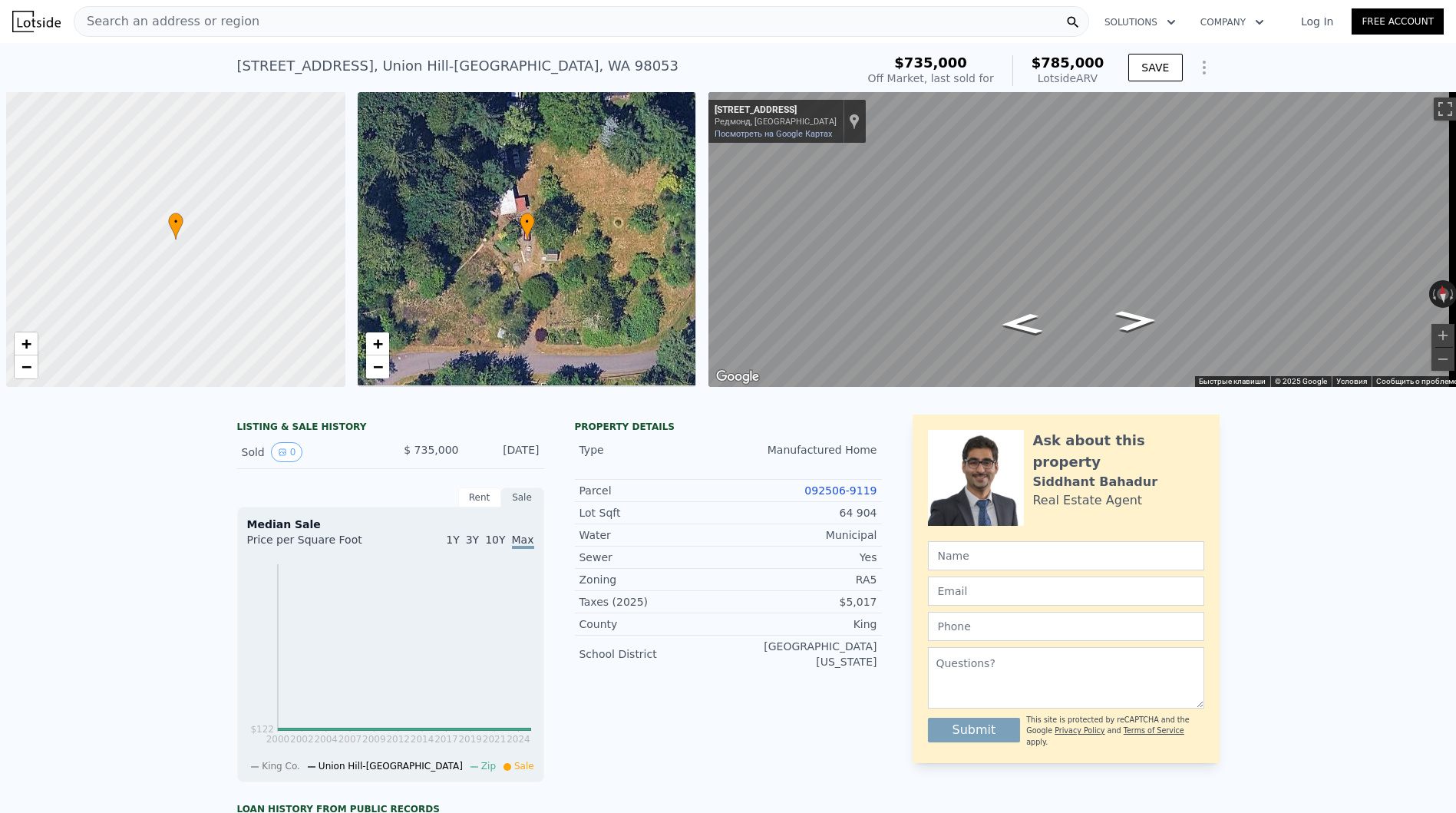
scroll to position [0, 6]
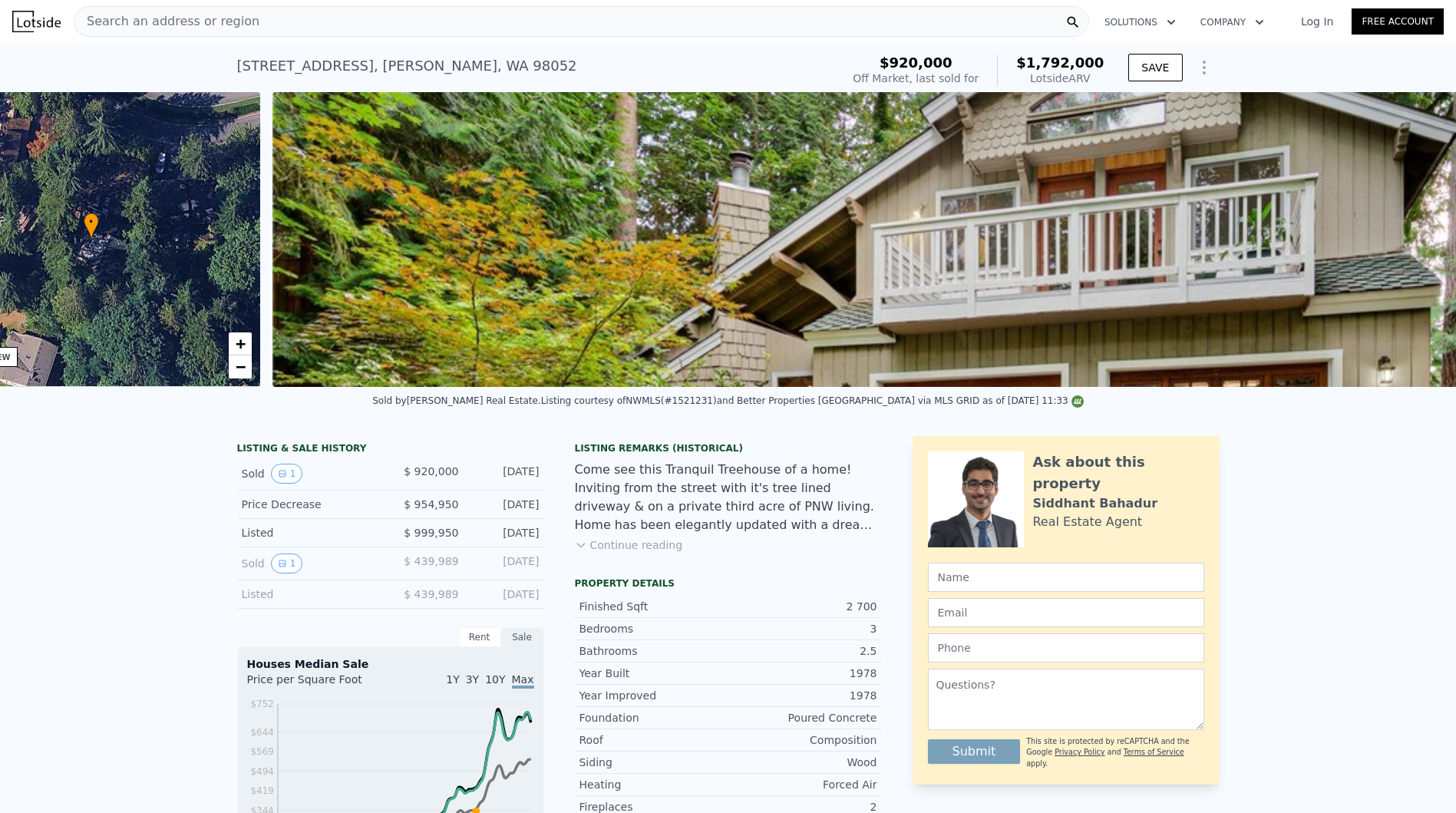
scroll to position [0, 357]
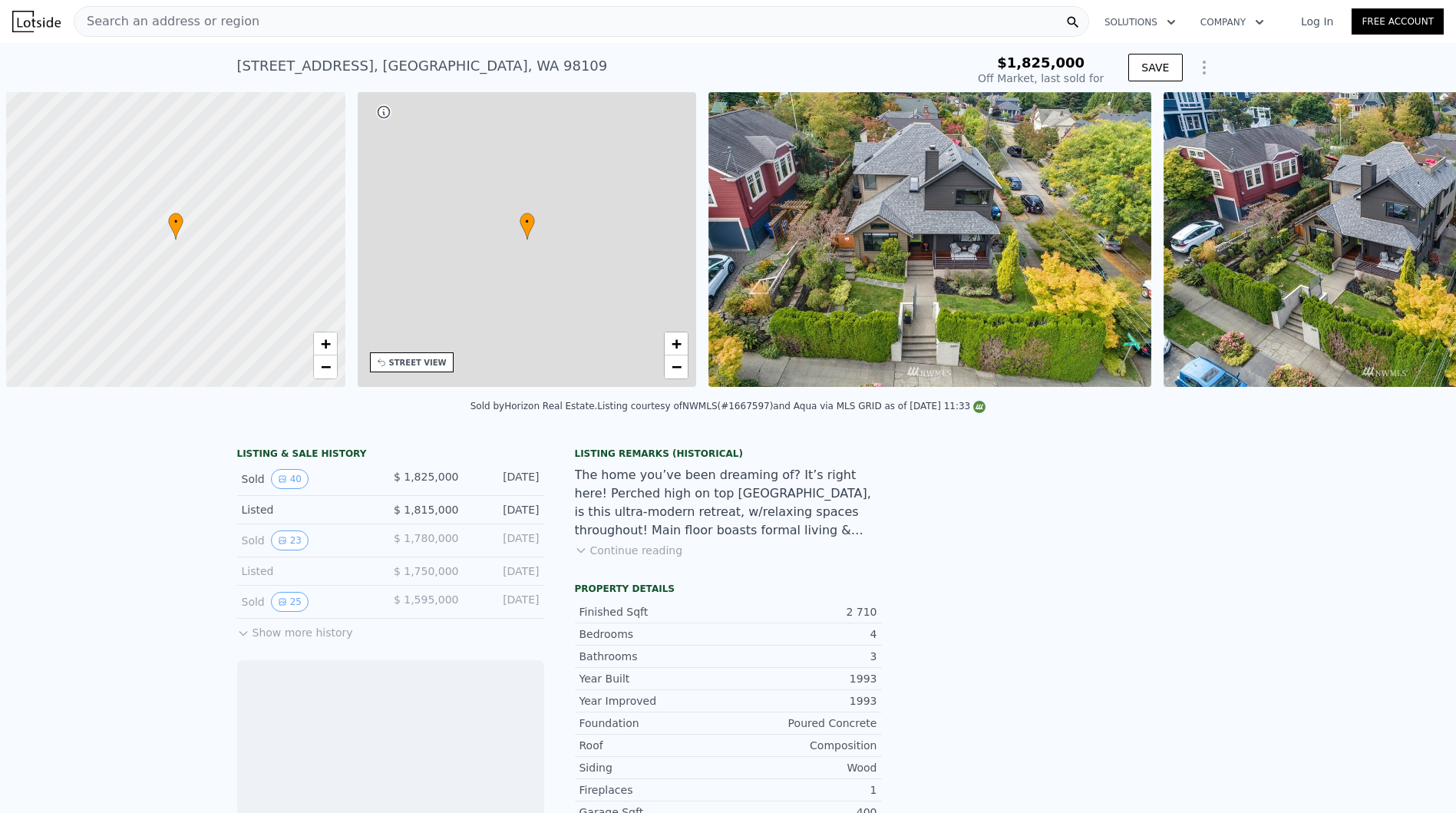
scroll to position [0, 6]
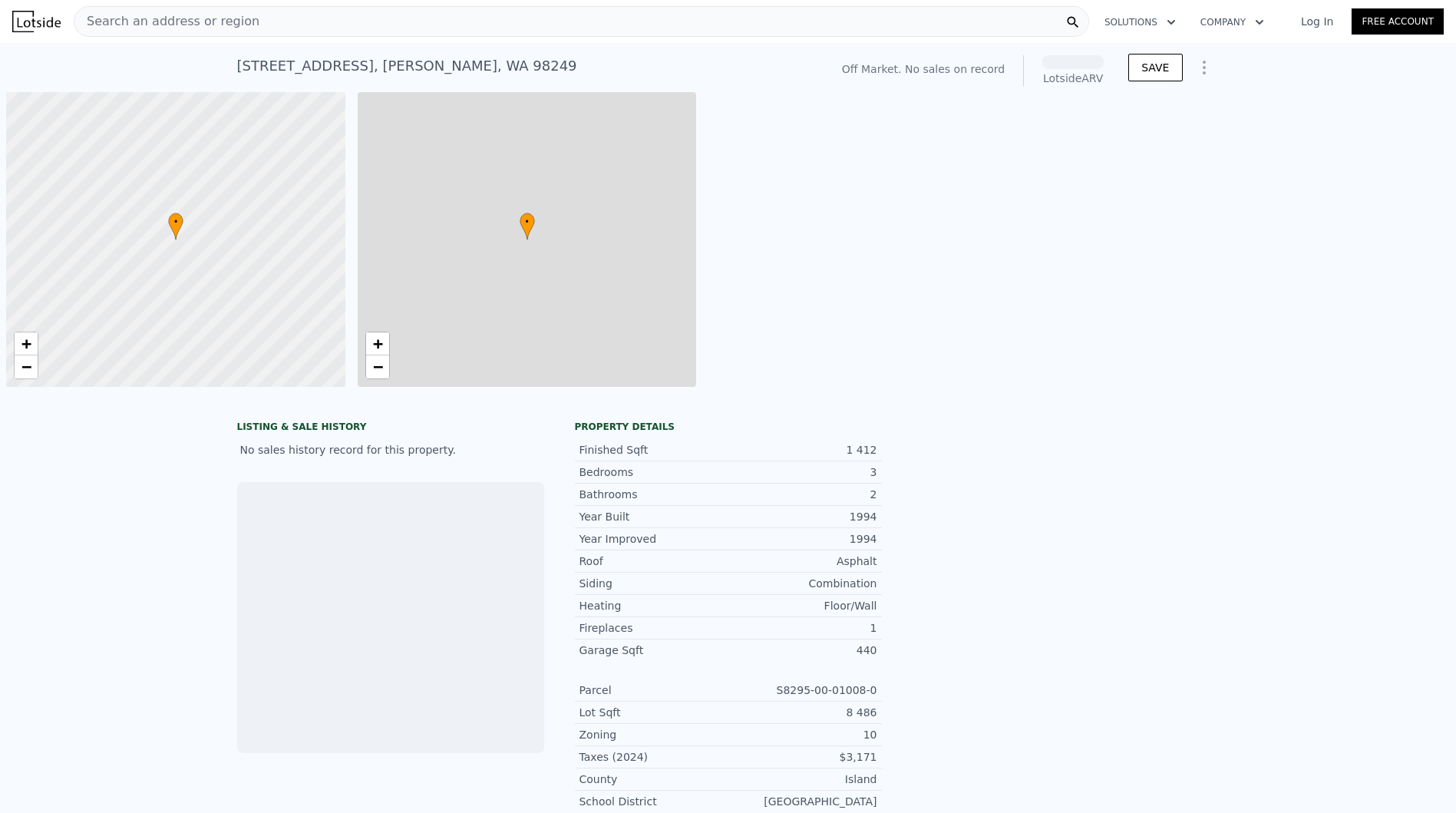
scroll to position [0, 6]
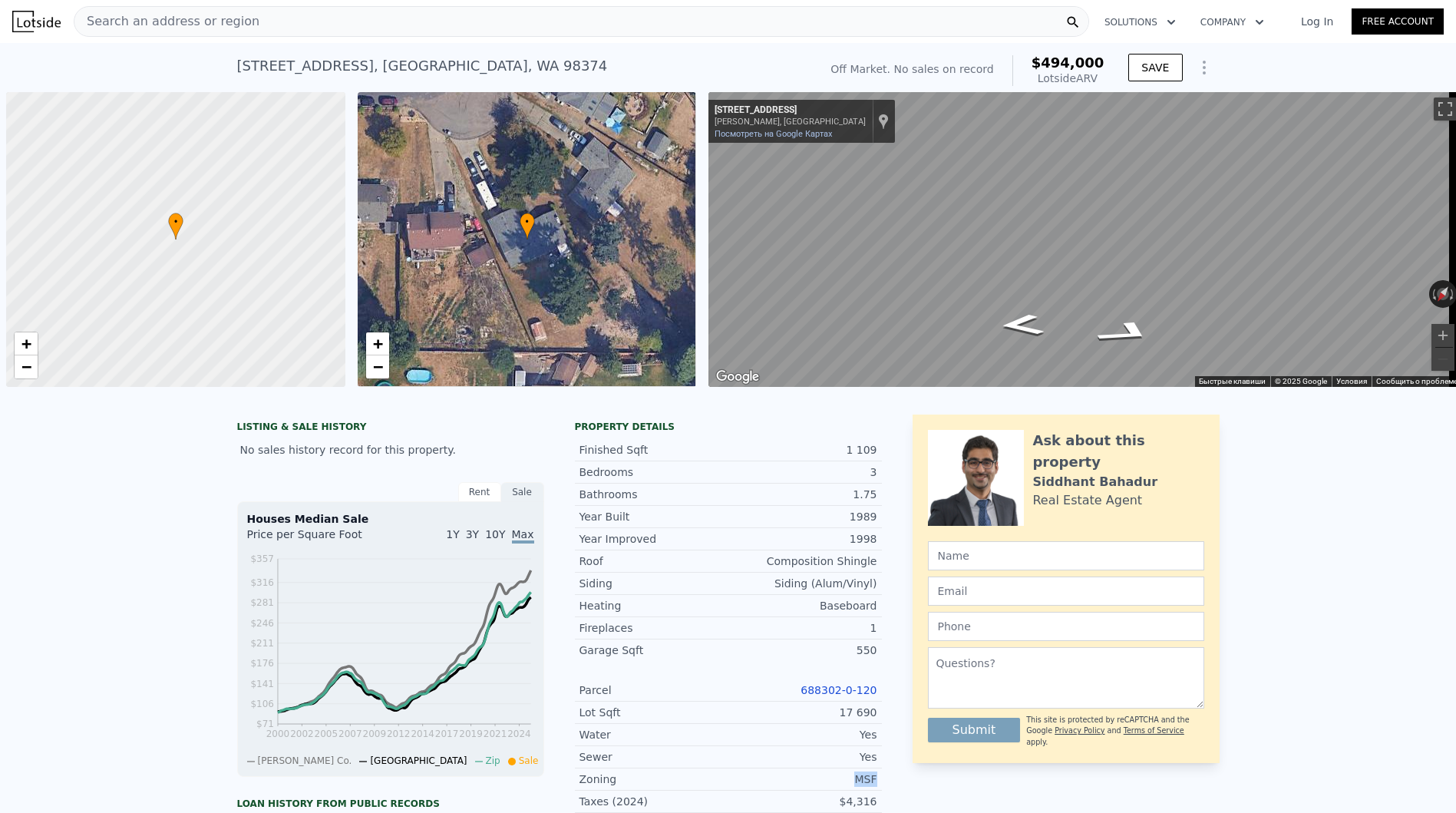
scroll to position [0, 6]
